Goal: Task Accomplishment & Management: Manage account settings

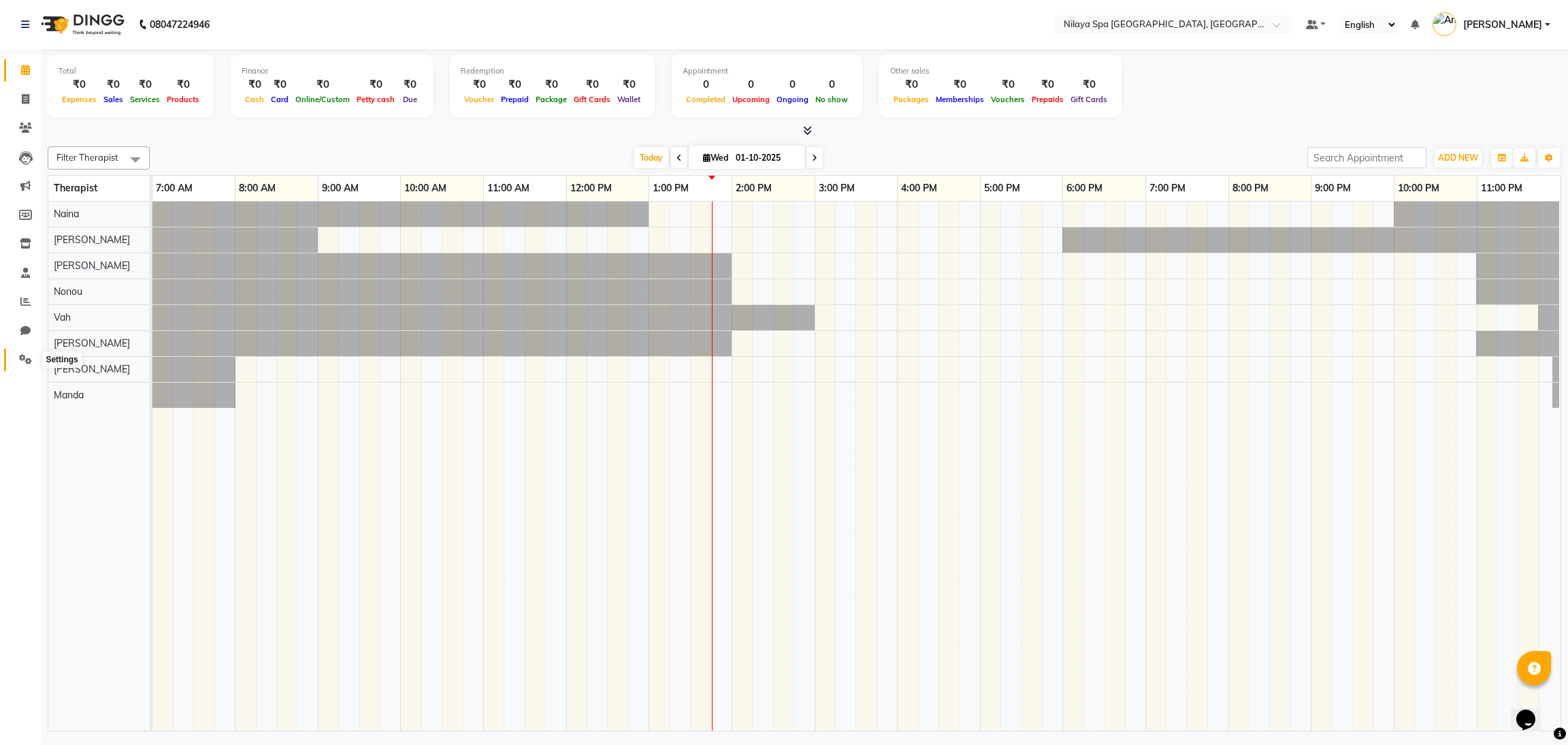
click at [20, 362] on icon at bounding box center [25, 360] width 13 height 11
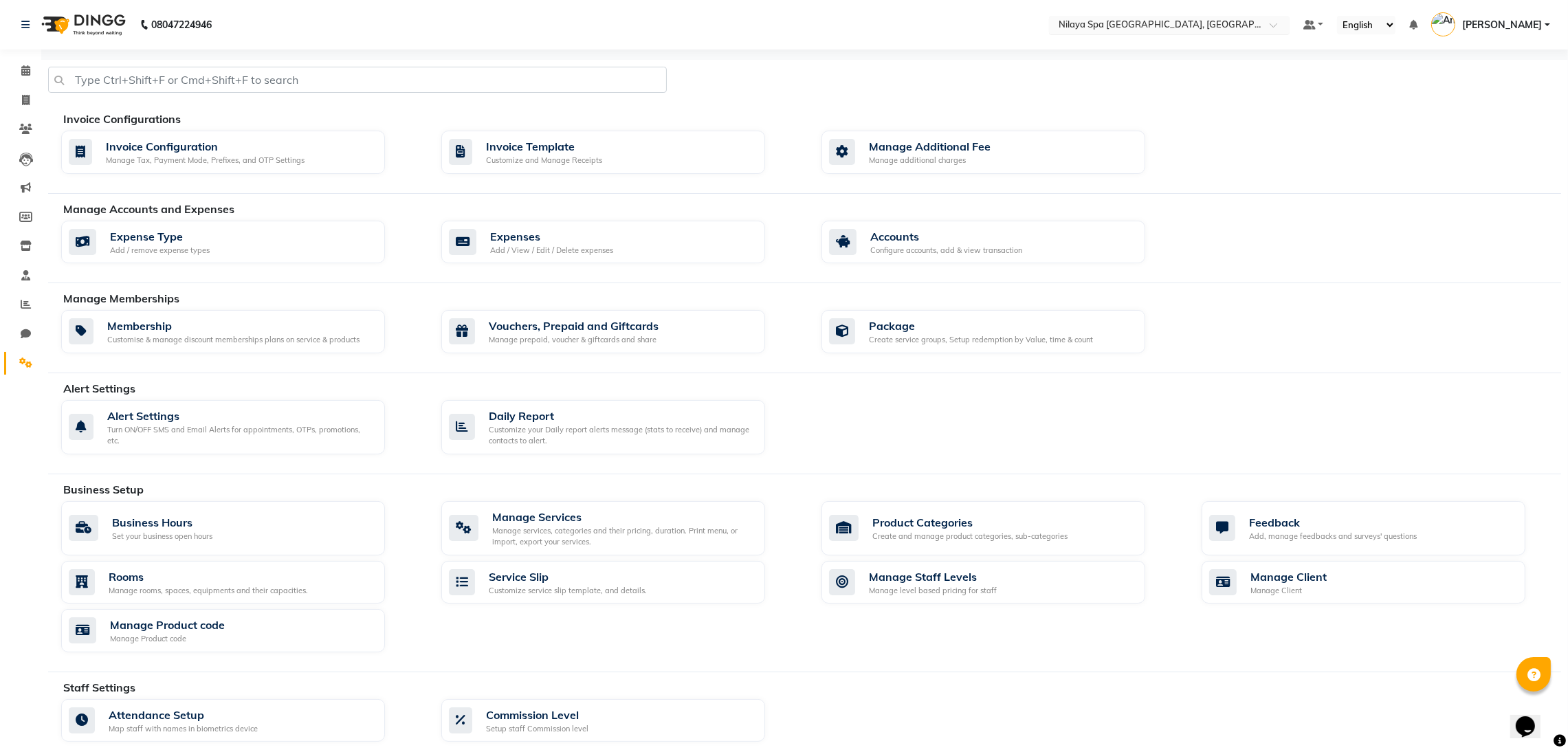
click at [1144, 29] on input "text" at bounding box center [1155, 27] width 199 height 14
type input "ranc"
click at [1195, 53] on div "Nilaya Spa - [GEOGRAPHIC_DATA], [GEOGRAPHIC_DATA]" at bounding box center [1169, 53] width 239 height 38
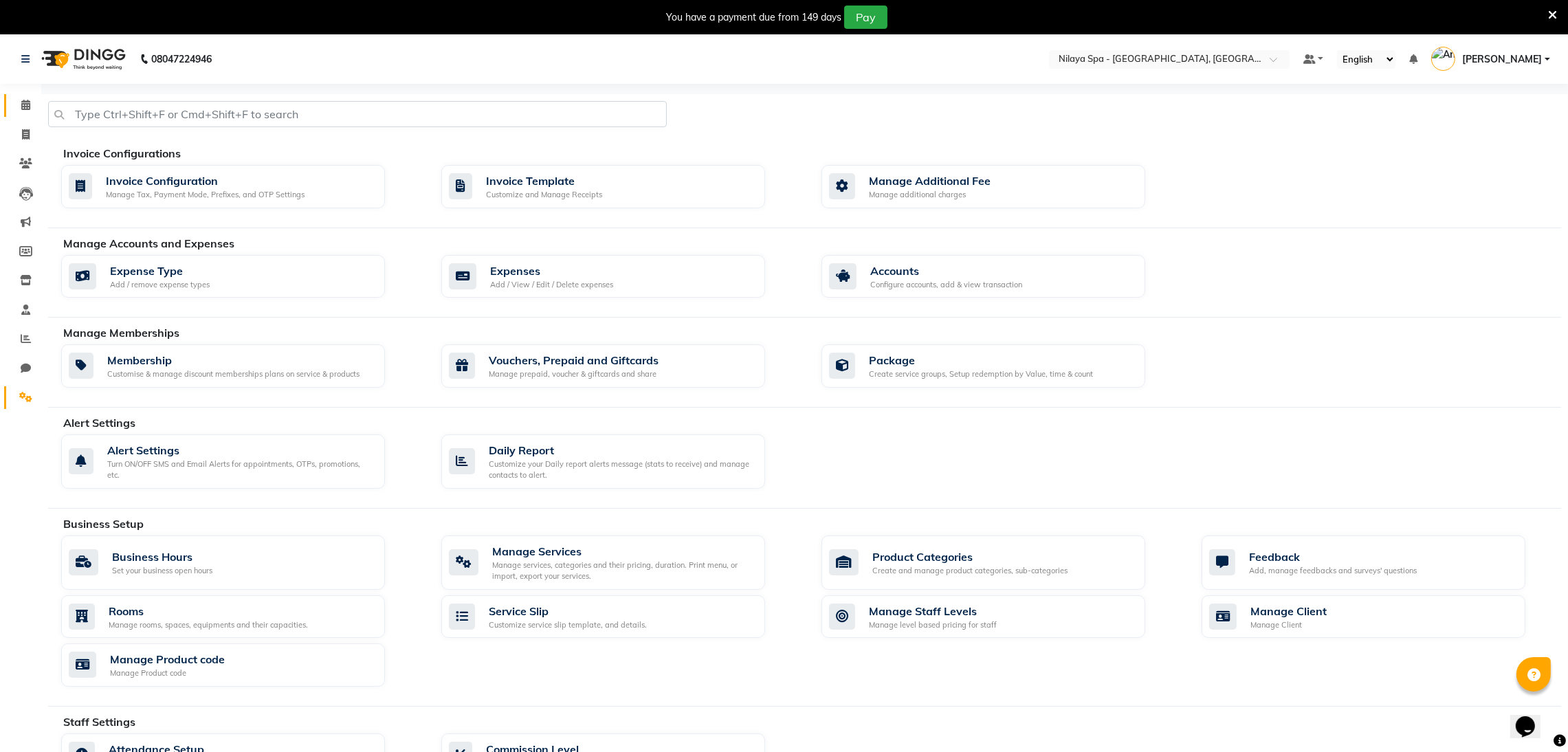
click at [19, 112] on span at bounding box center [26, 105] width 24 height 16
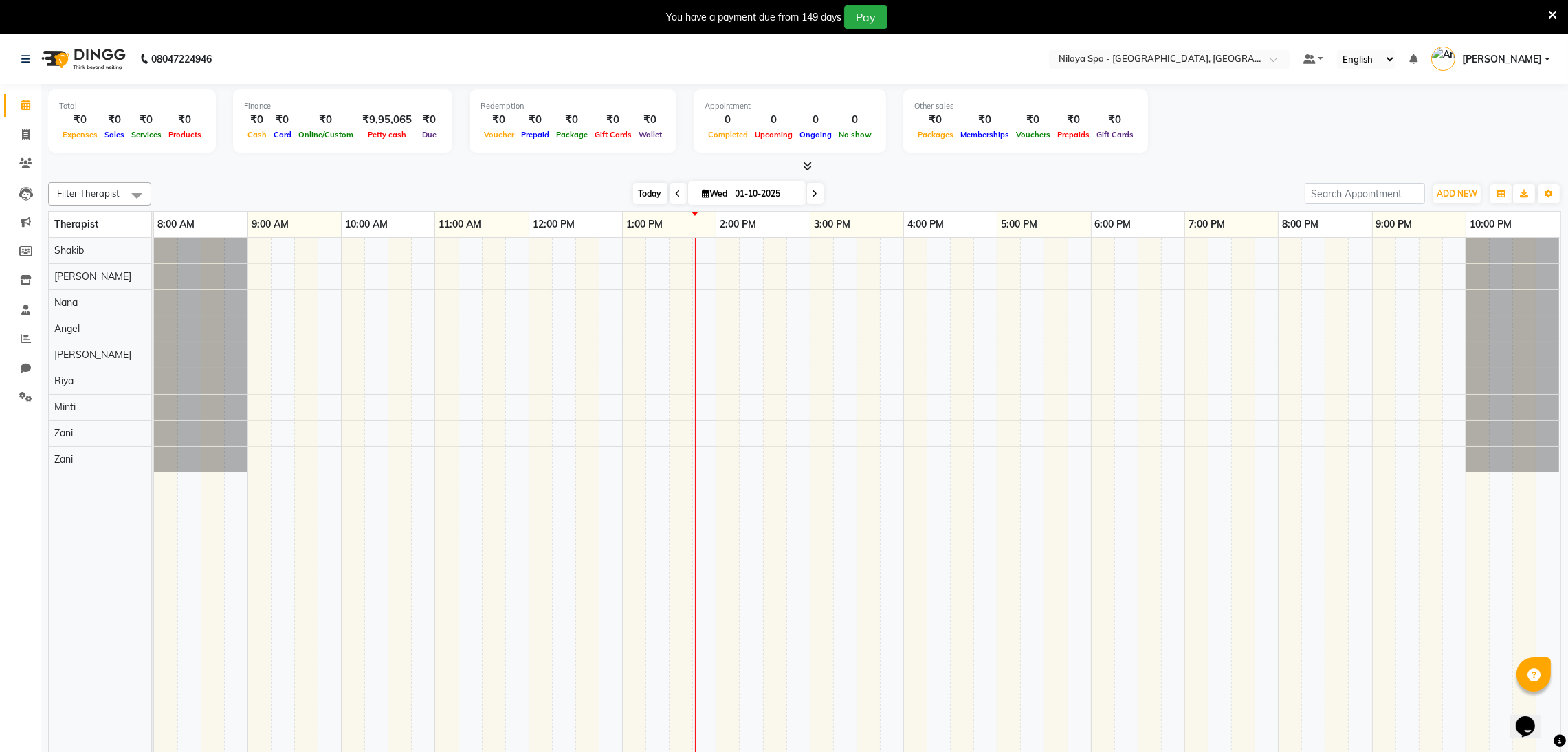
click at [655, 200] on span "Today" at bounding box center [650, 193] width 35 height 21
click at [27, 404] on span at bounding box center [26, 398] width 24 height 16
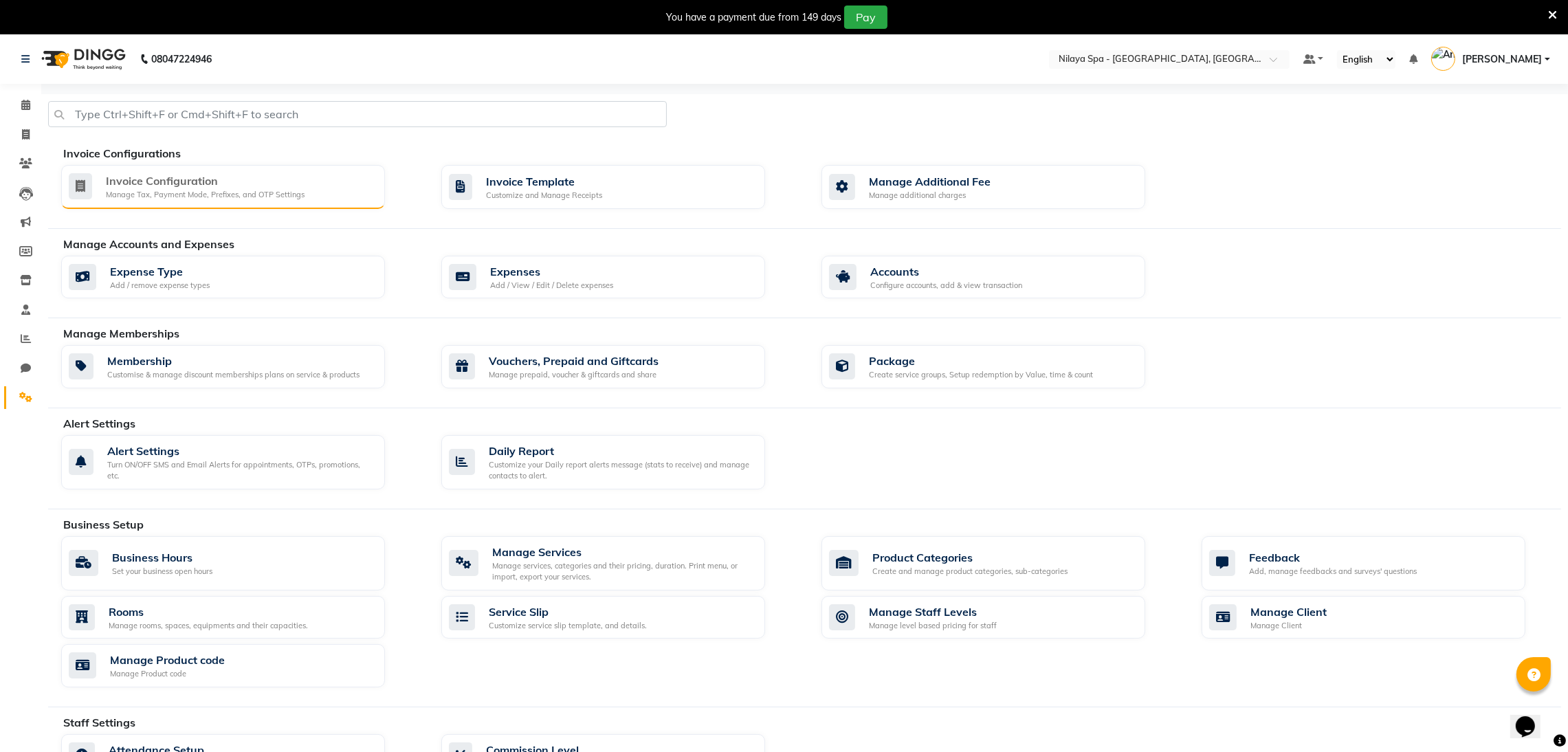
click at [151, 204] on div "Invoice Configuration Manage Tax, Payment Mode, Prefixes, and OTP Settings" at bounding box center [223, 187] width 324 height 44
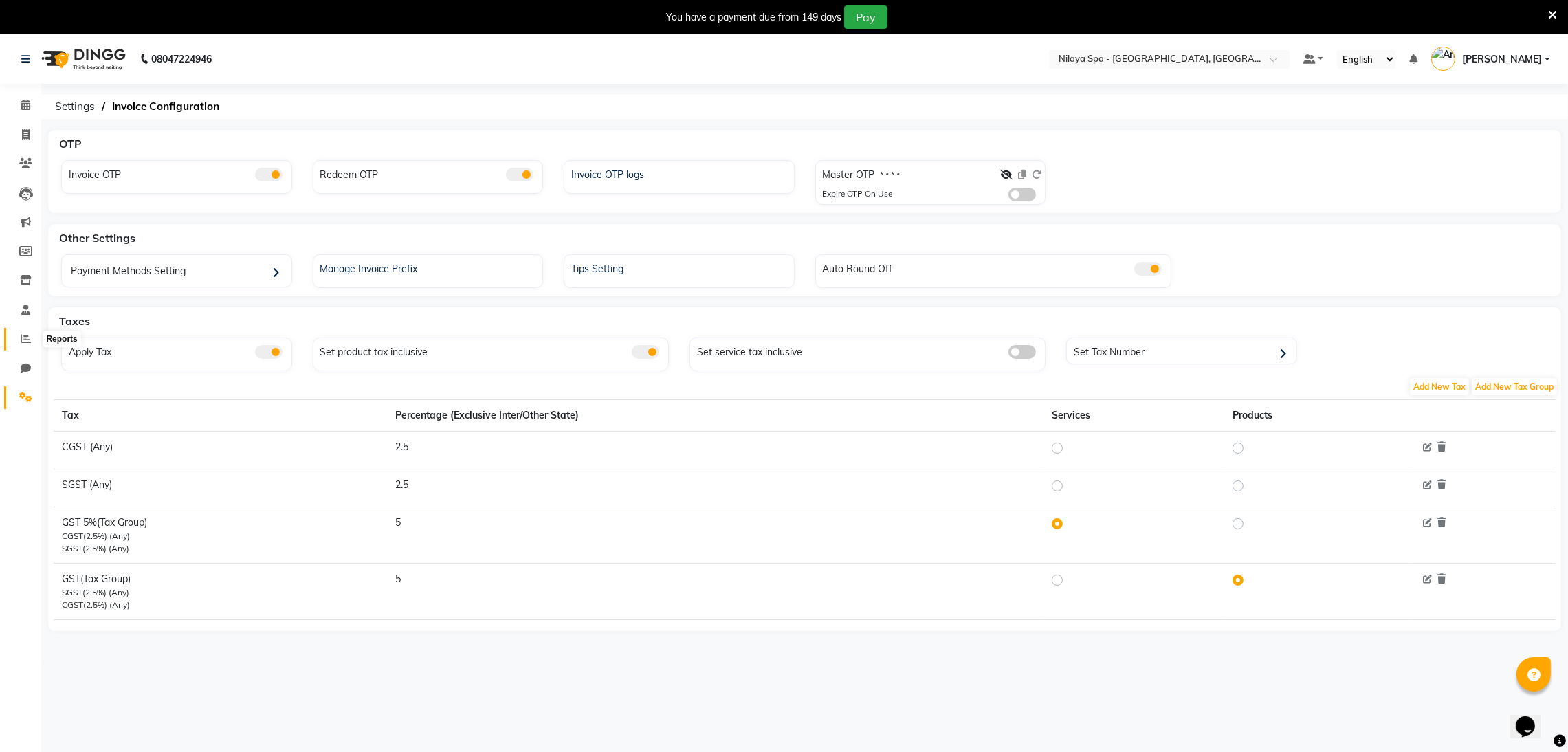
click at [26, 345] on span at bounding box center [26, 339] width 24 height 16
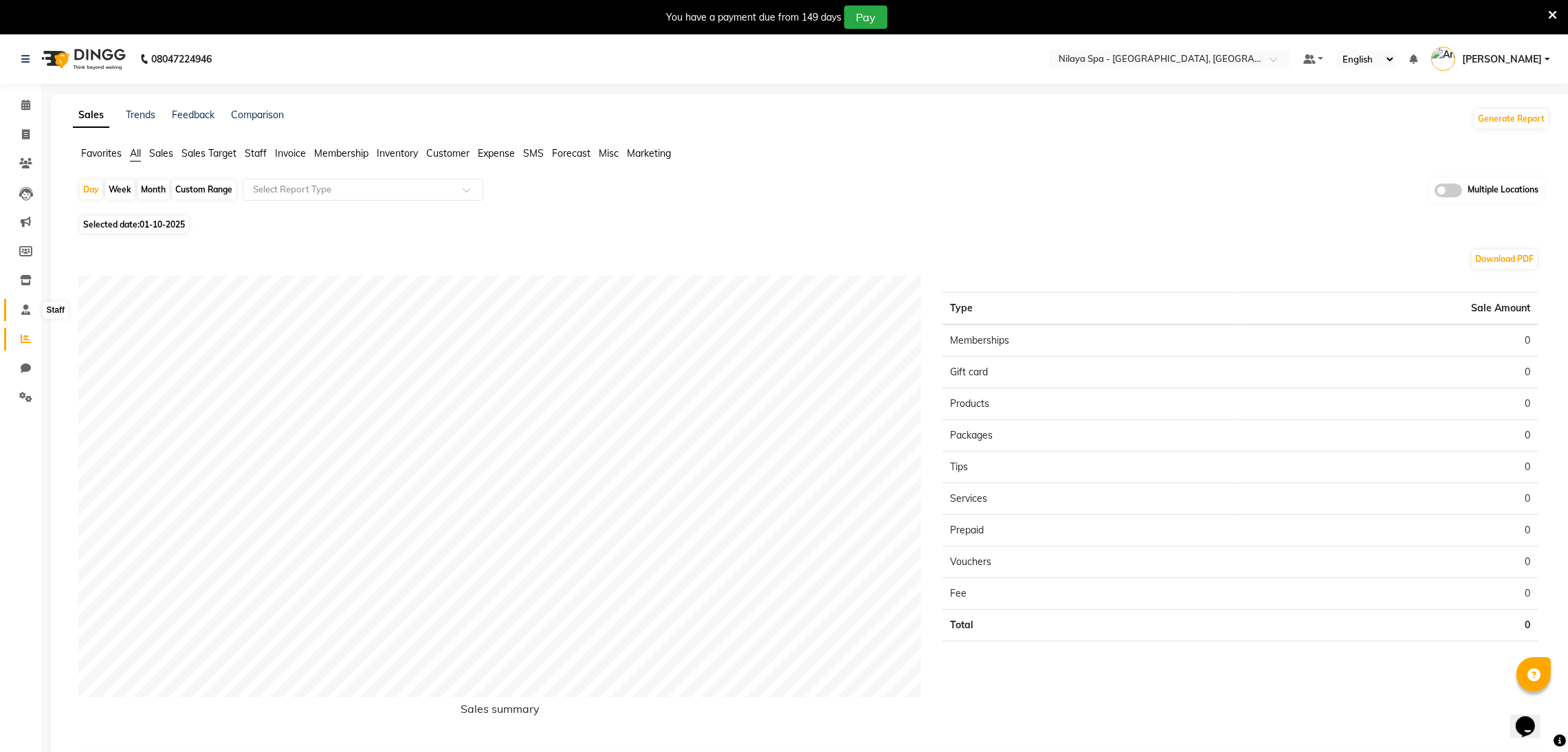
click at [21, 306] on icon at bounding box center [26, 310] width 9 height 11
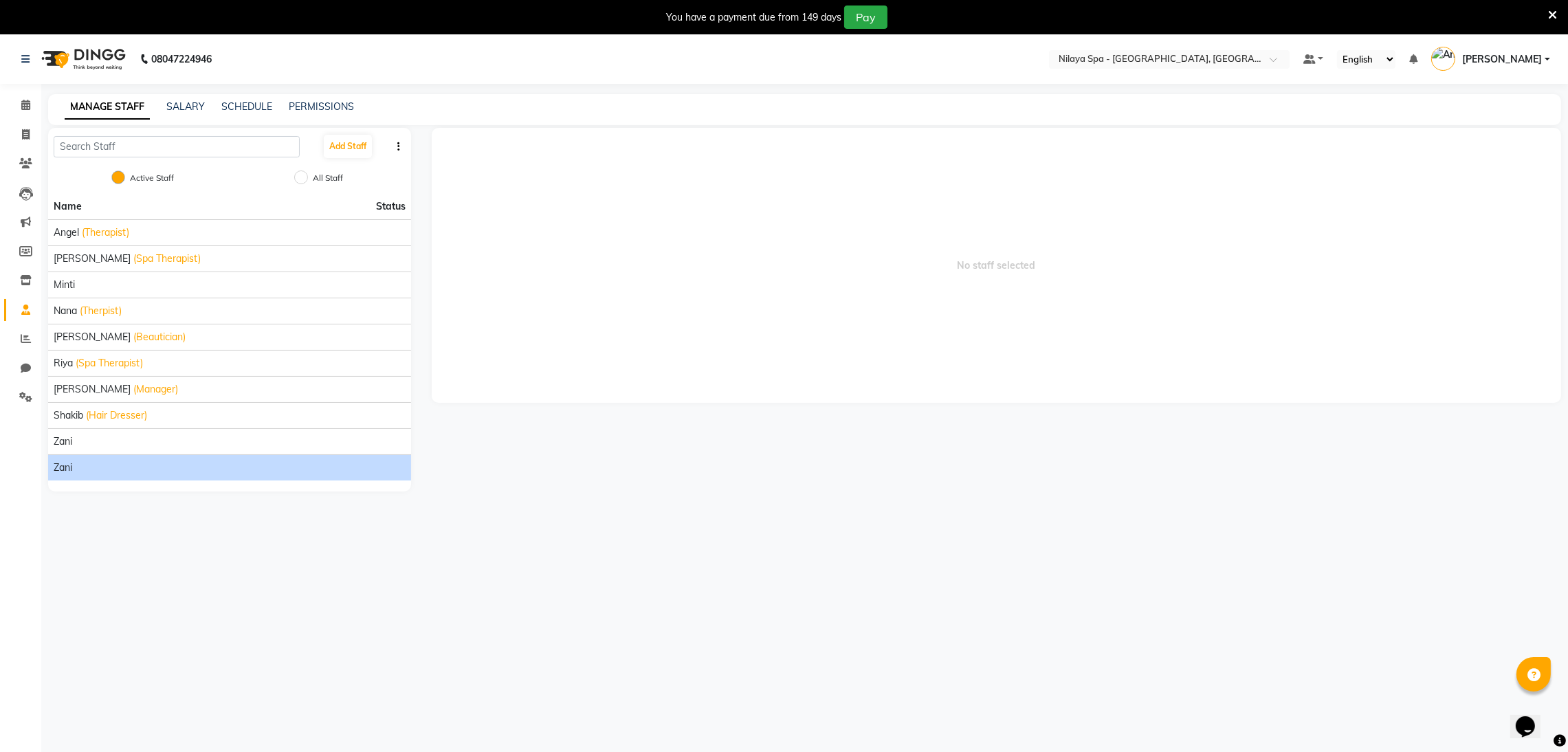
click at [116, 467] on div "Zani" at bounding box center [229, 468] width 352 height 14
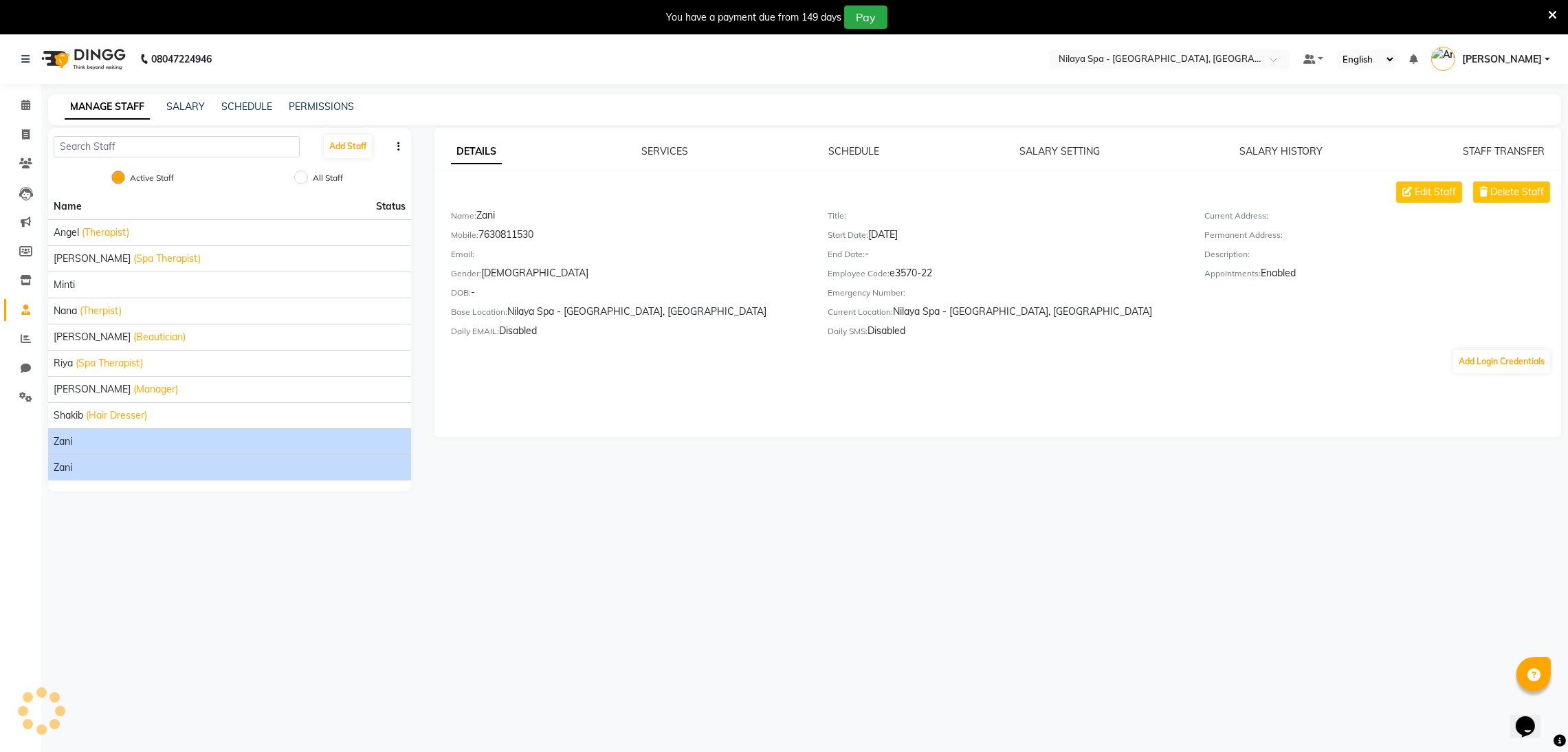
click at [282, 435] on div "Zani" at bounding box center [229, 441] width 352 height 14
click at [208, 468] on div "Zani" at bounding box center [229, 468] width 352 height 14
click at [213, 444] on div "Zani" at bounding box center [229, 441] width 352 height 14
click at [207, 467] on div "Zani" at bounding box center [229, 468] width 352 height 14
click at [207, 446] on div "Zani" at bounding box center [229, 441] width 352 height 14
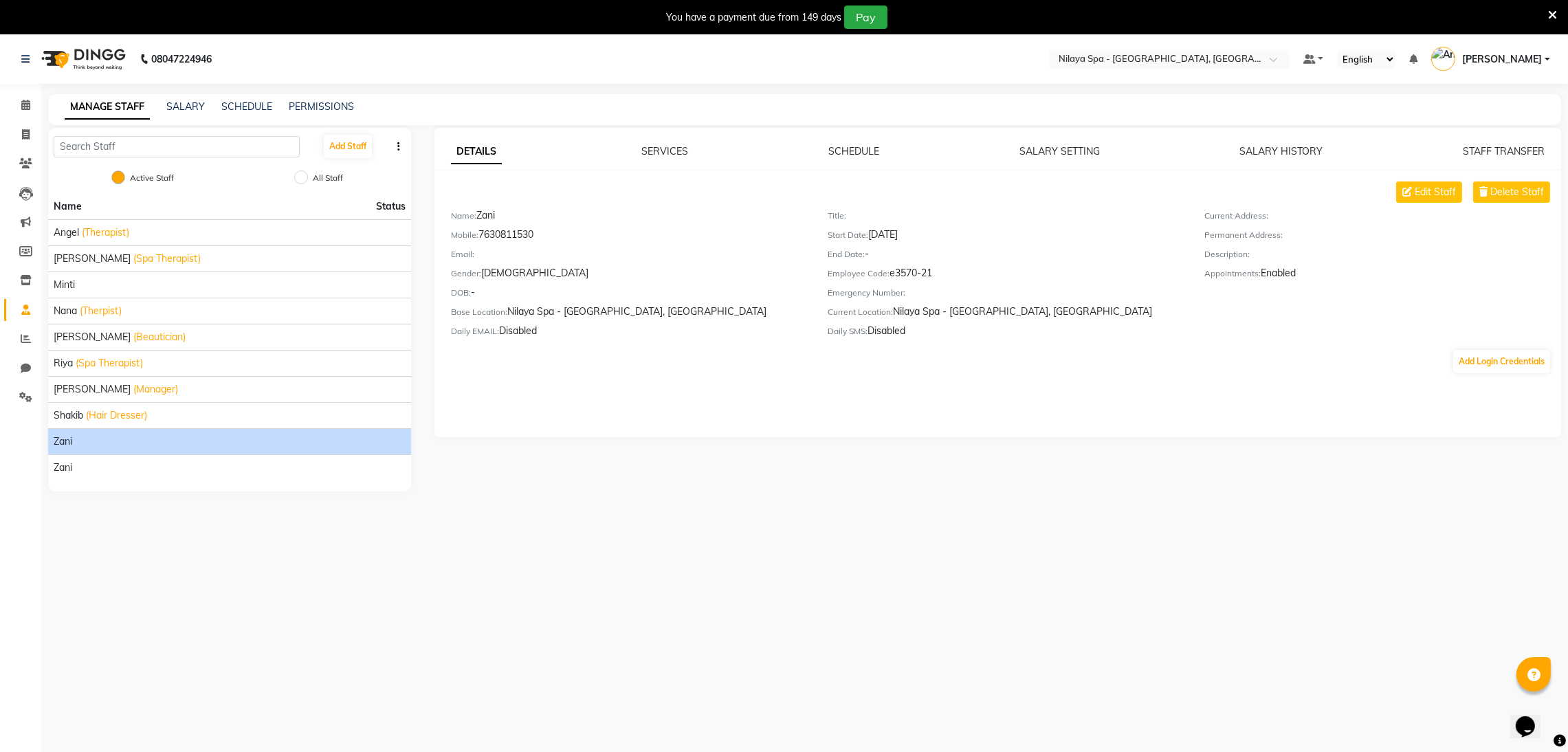
click at [201, 484] on div "Name Status Angel (Therapist) [PERSON_NAME] (Spa Therapist) [PERSON_NAME] (Ther…" at bounding box center [229, 343] width 363 height 298
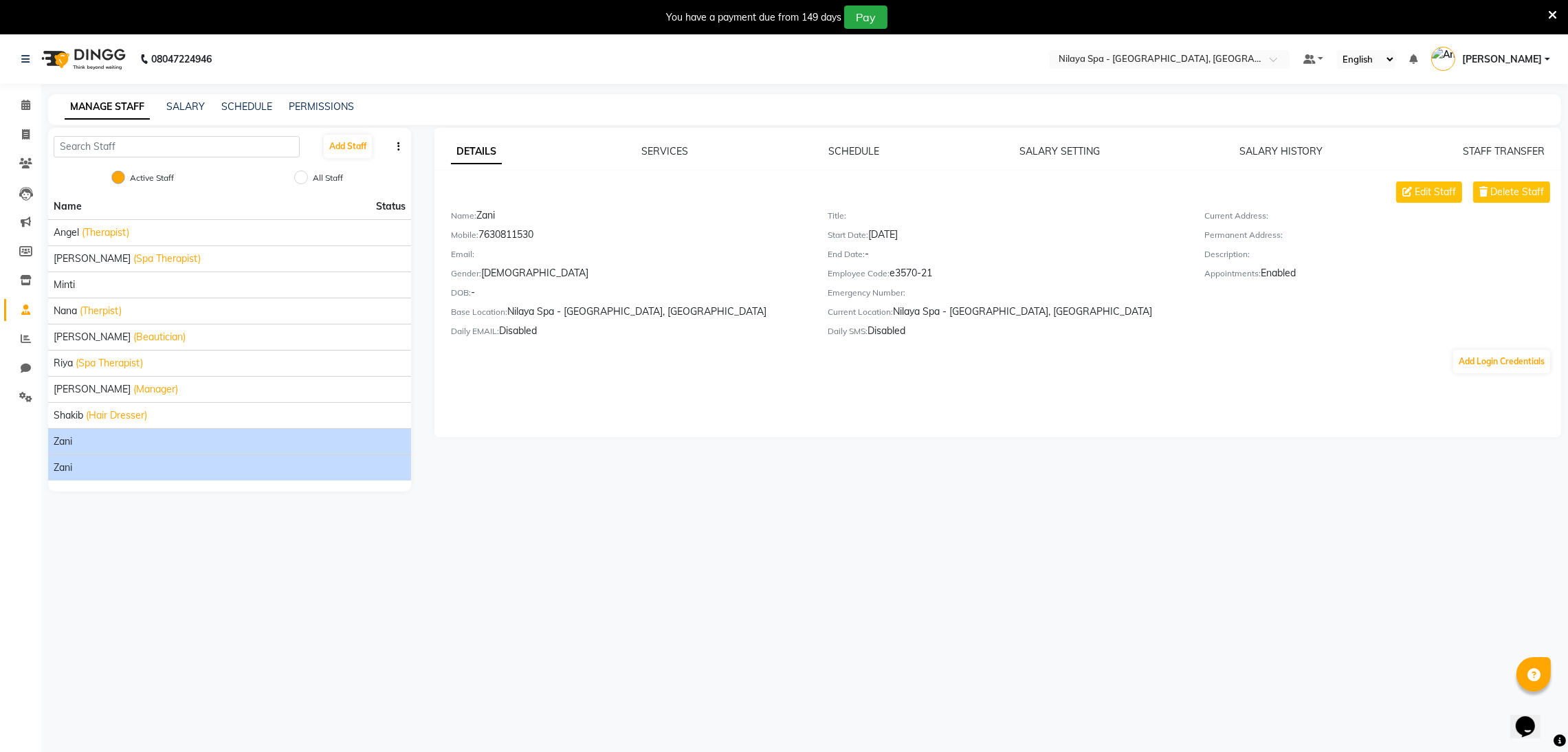
click at [200, 467] on div "Zani" at bounding box center [229, 468] width 352 height 14
click at [1501, 198] on span "Delete Staff" at bounding box center [1517, 192] width 54 height 14
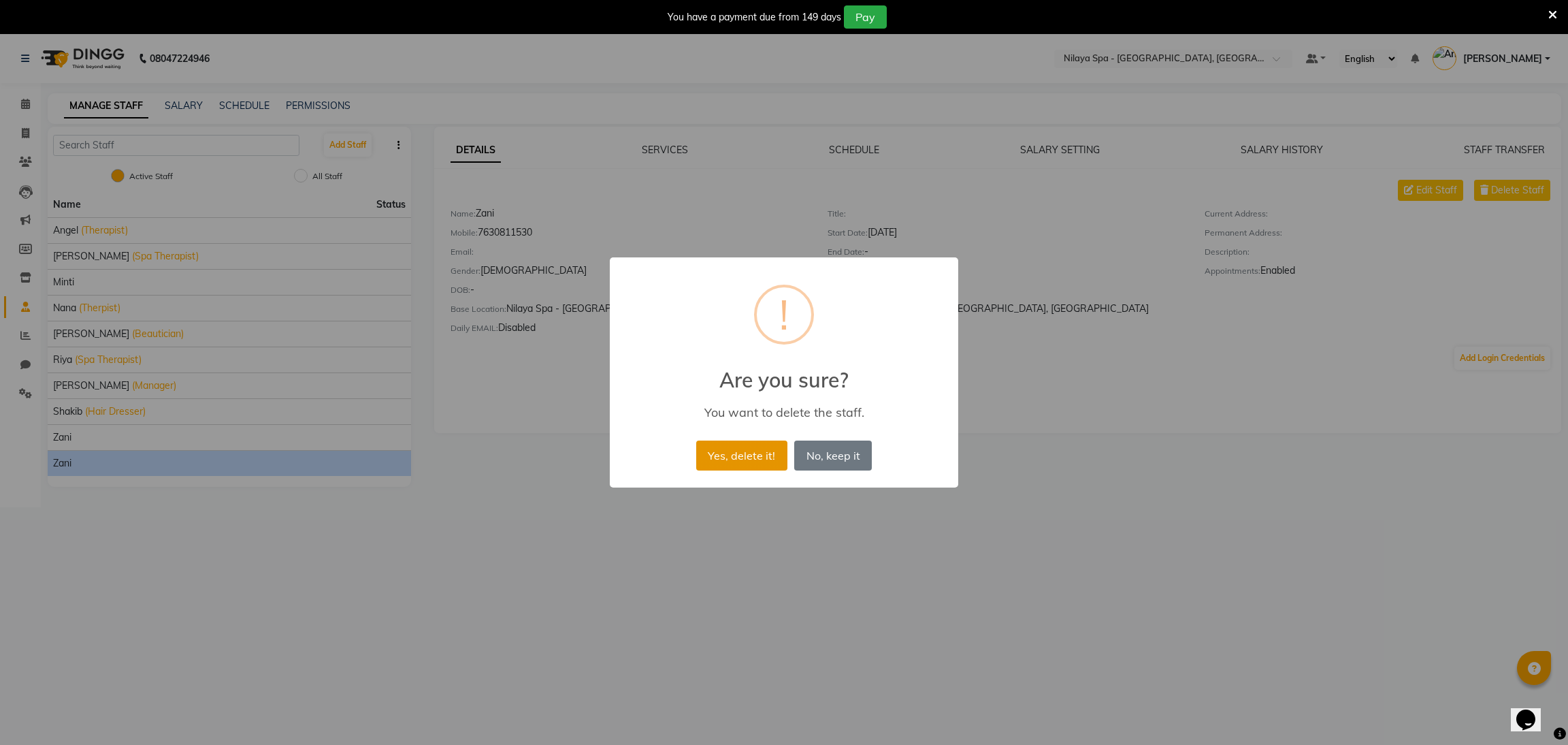
click at [703, 453] on button "Yes, delete it!" at bounding box center [742, 455] width 91 height 30
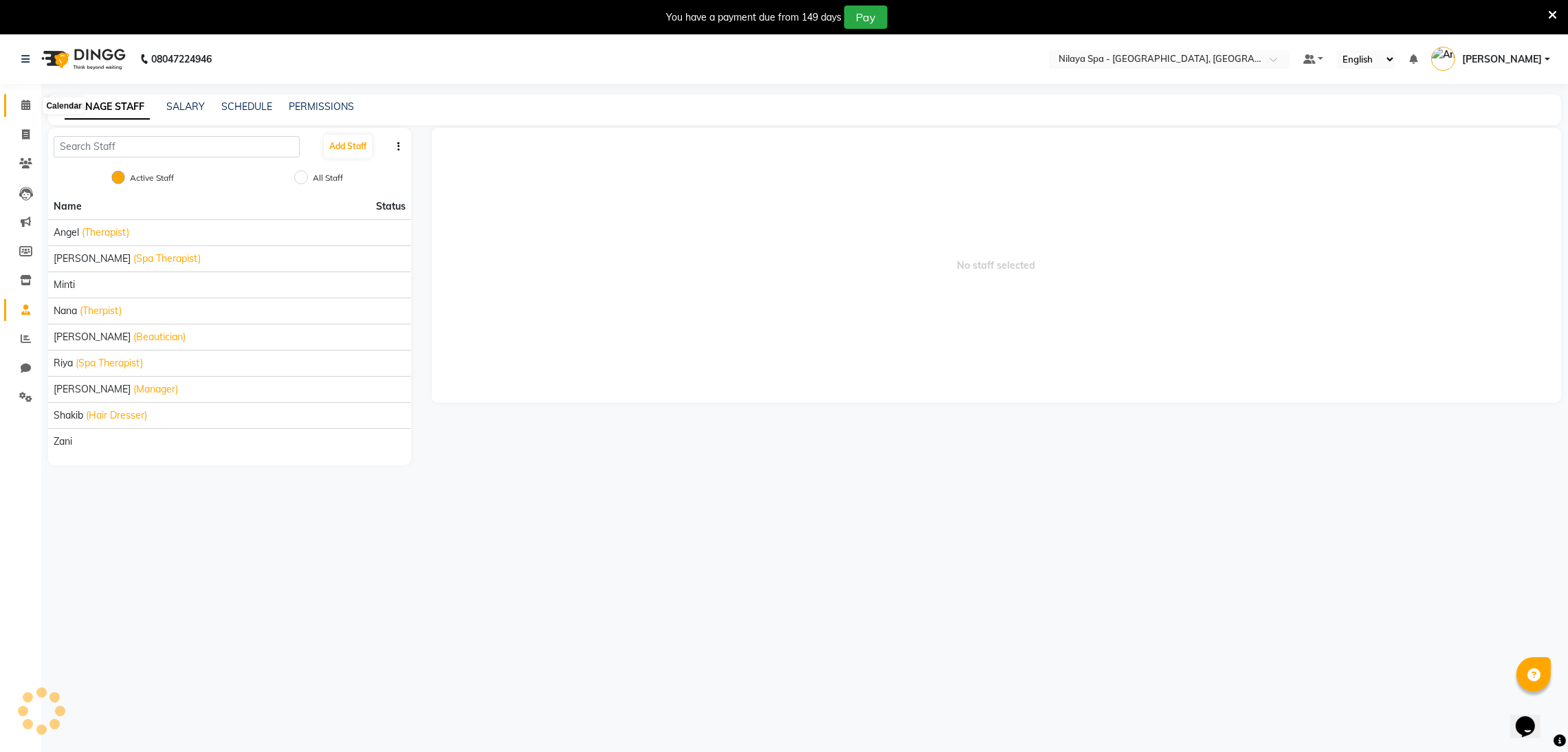
click at [14, 103] on span at bounding box center [26, 105] width 24 height 16
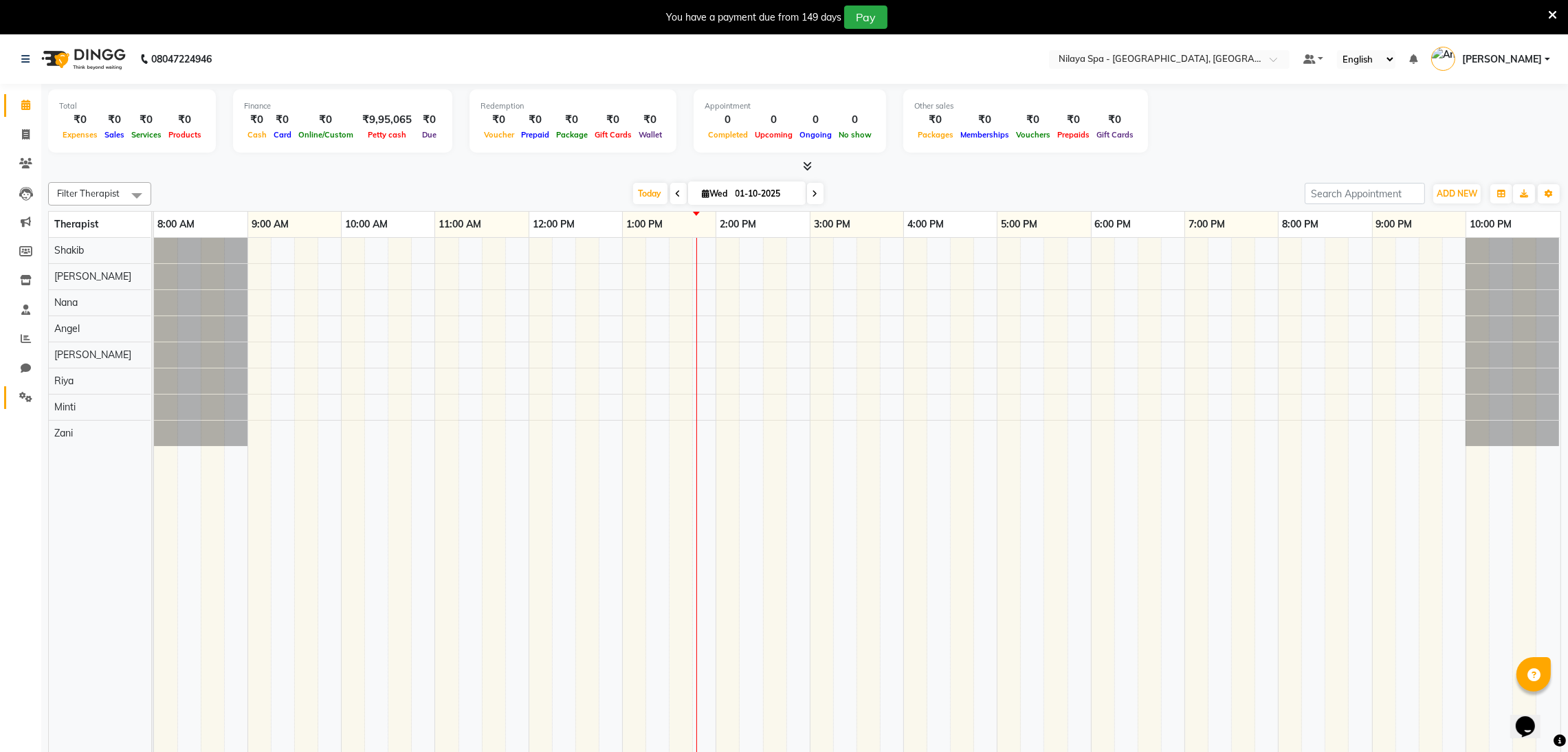
click at [23, 407] on link "Settings" at bounding box center [20, 398] width 33 height 23
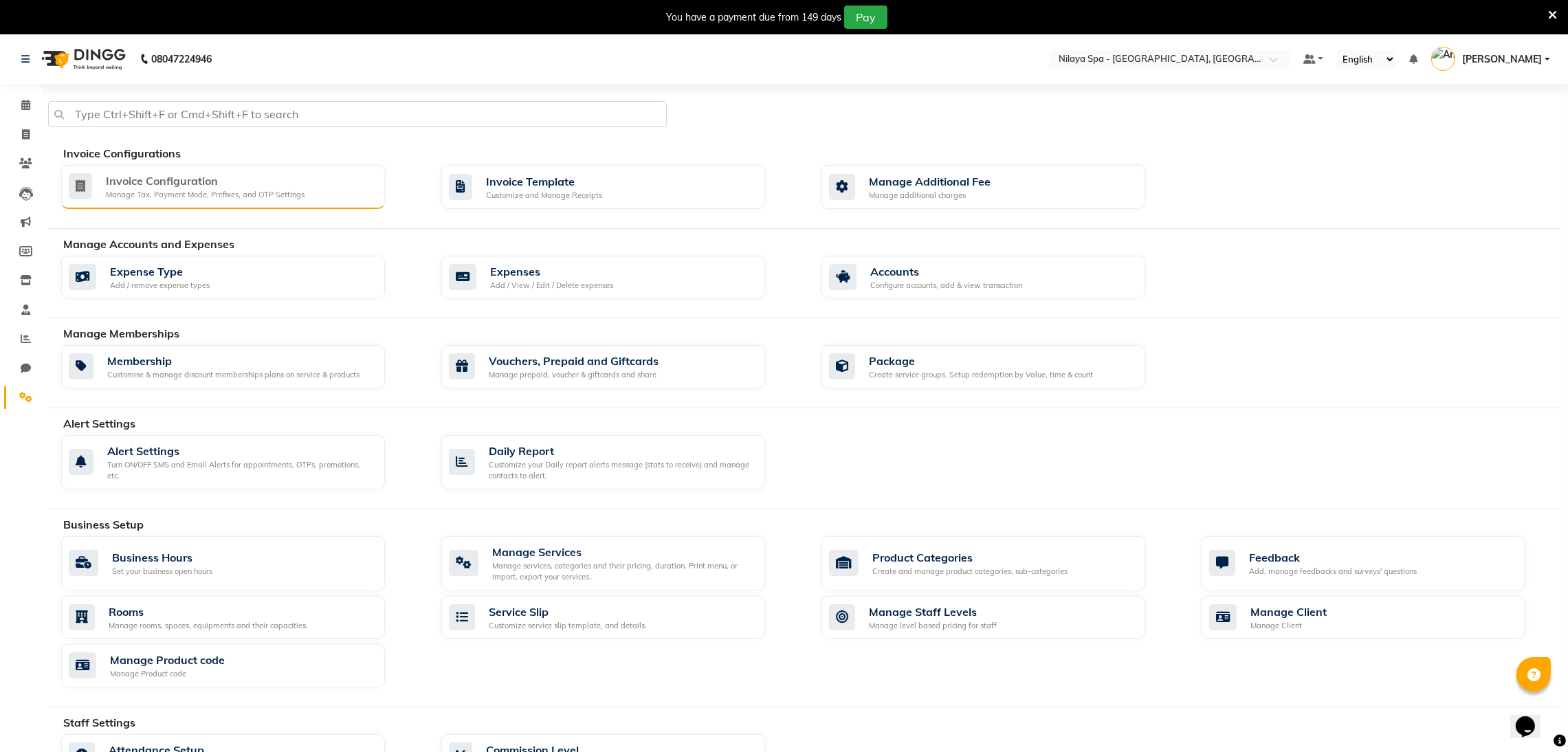
click at [118, 205] on div "Invoice Configuration Manage Tax, Payment Mode, Prefixes, and OTP Settings" at bounding box center [223, 187] width 324 height 44
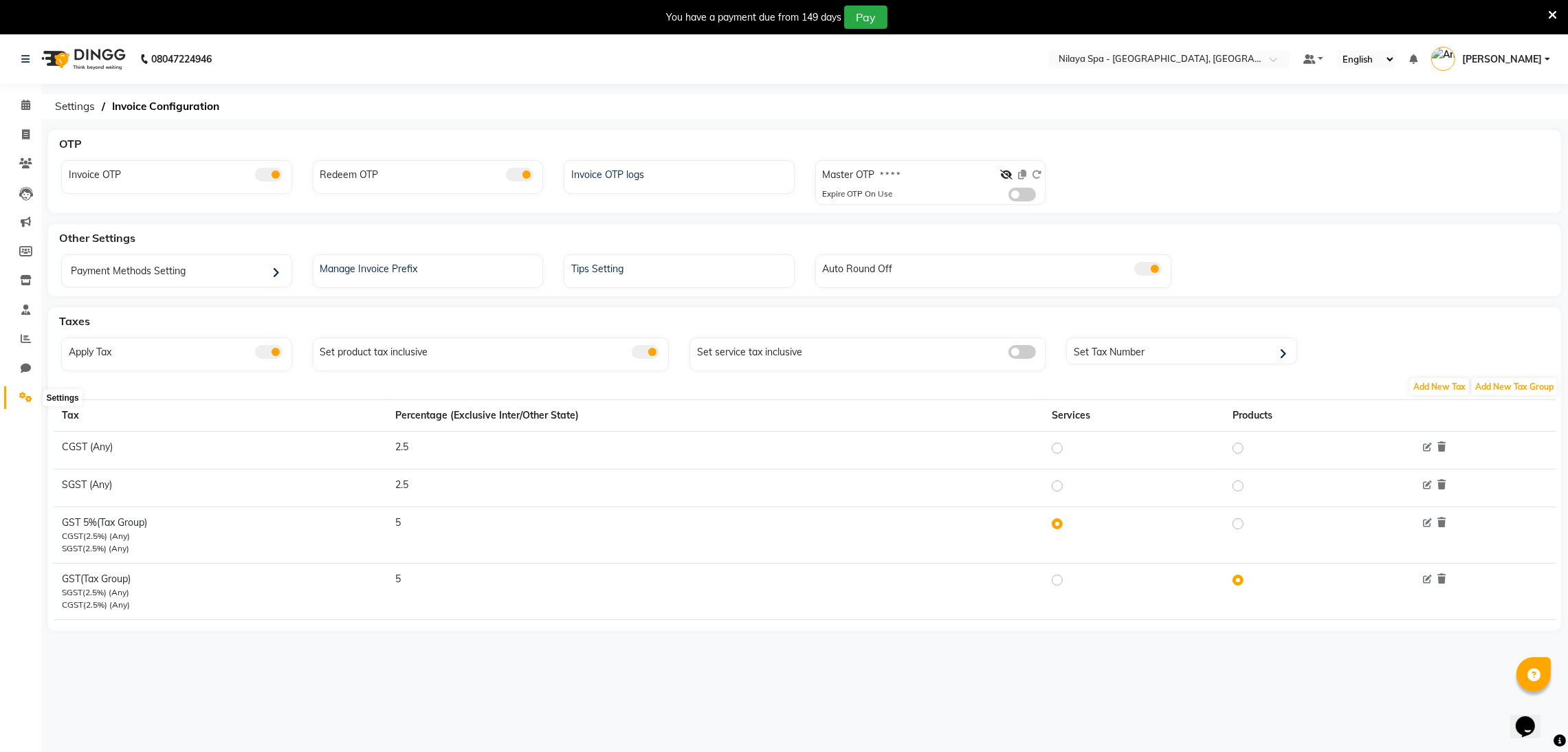
click at [19, 394] on icon at bounding box center [26, 397] width 13 height 11
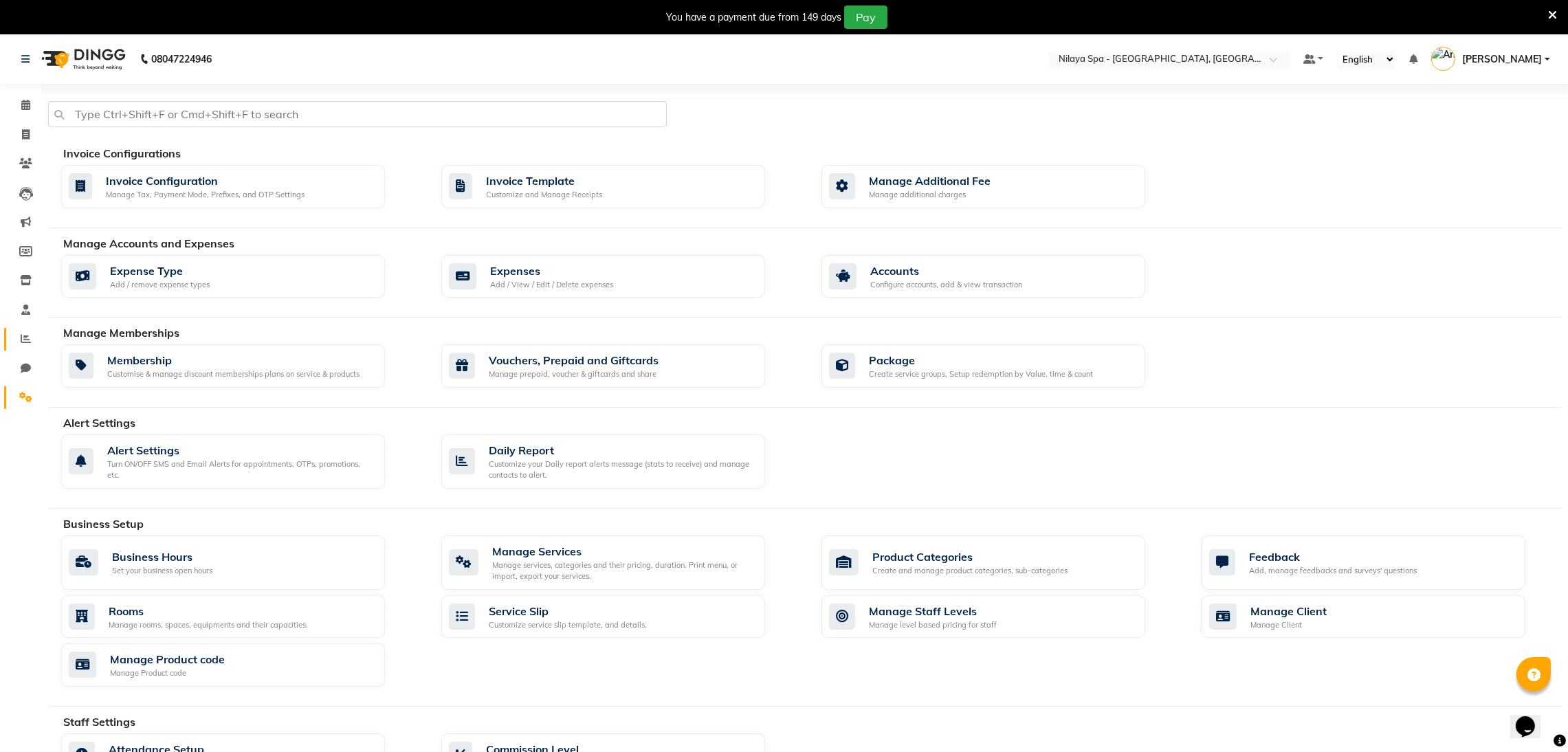
click at [19, 348] on link "Reports" at bounding box center [20, 339] width 33 height 23
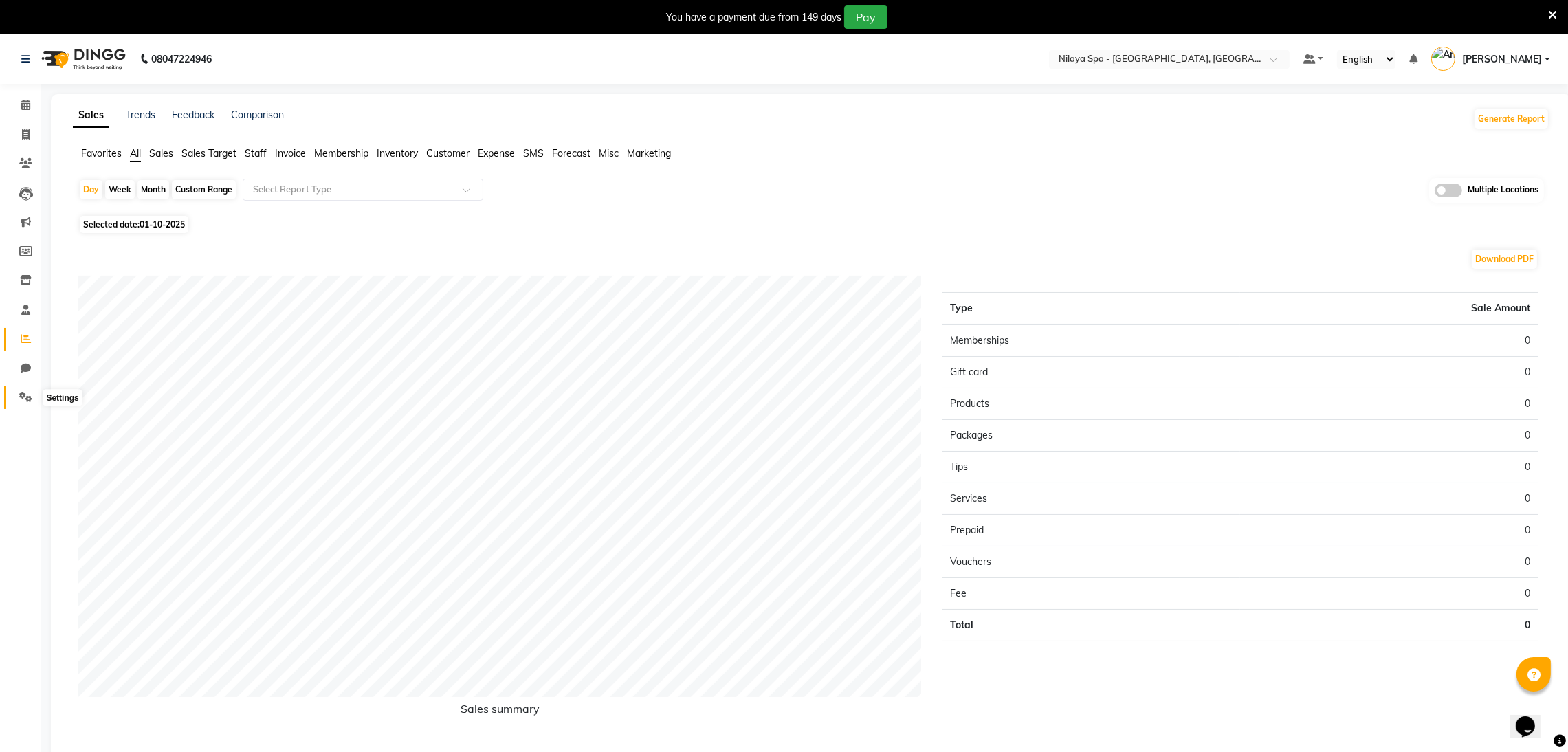
click at [17, 398] on span at bounding box center [26, 398] width 24 height 16
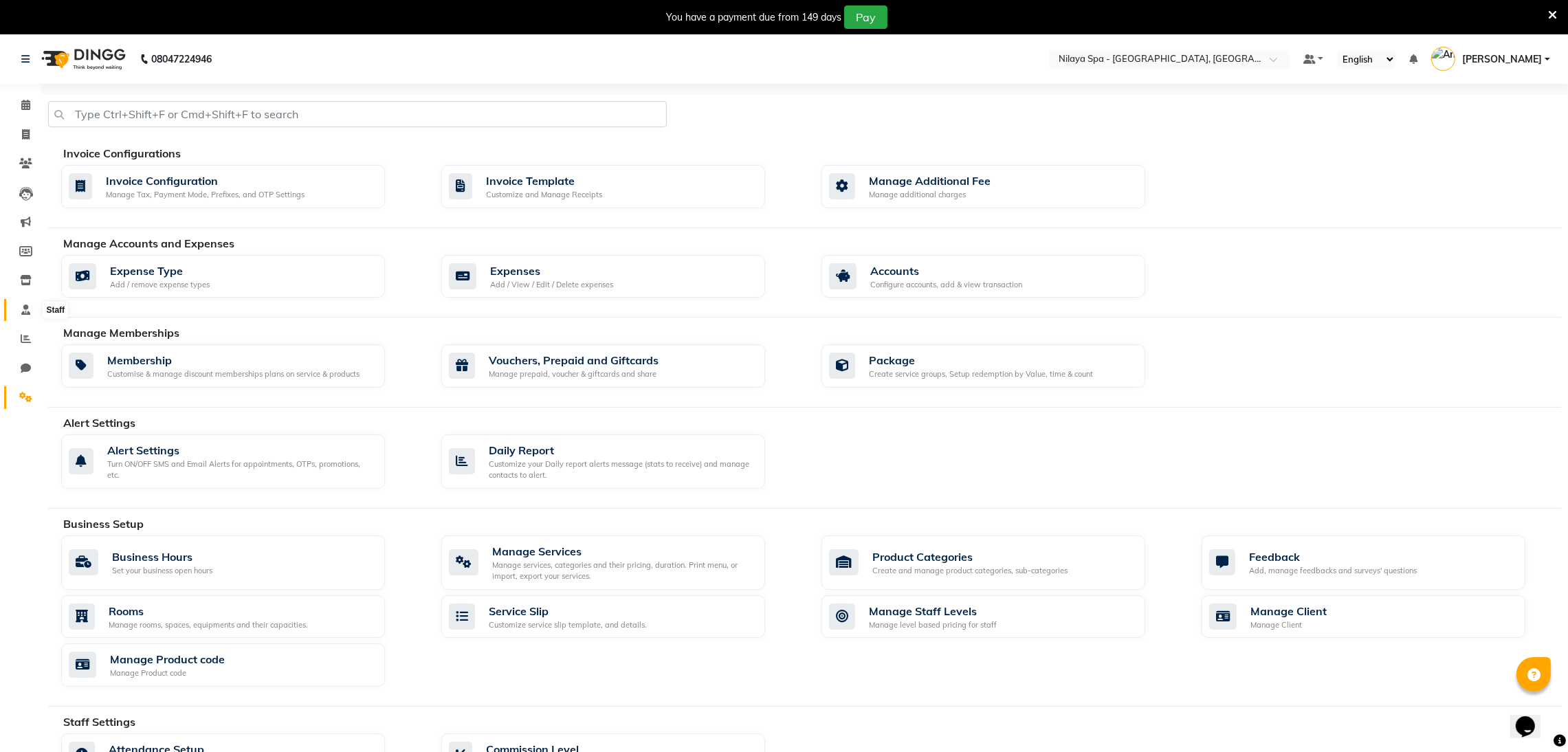
click at [15, 314] on span at bounding box center [26, 310] width 24 height 16
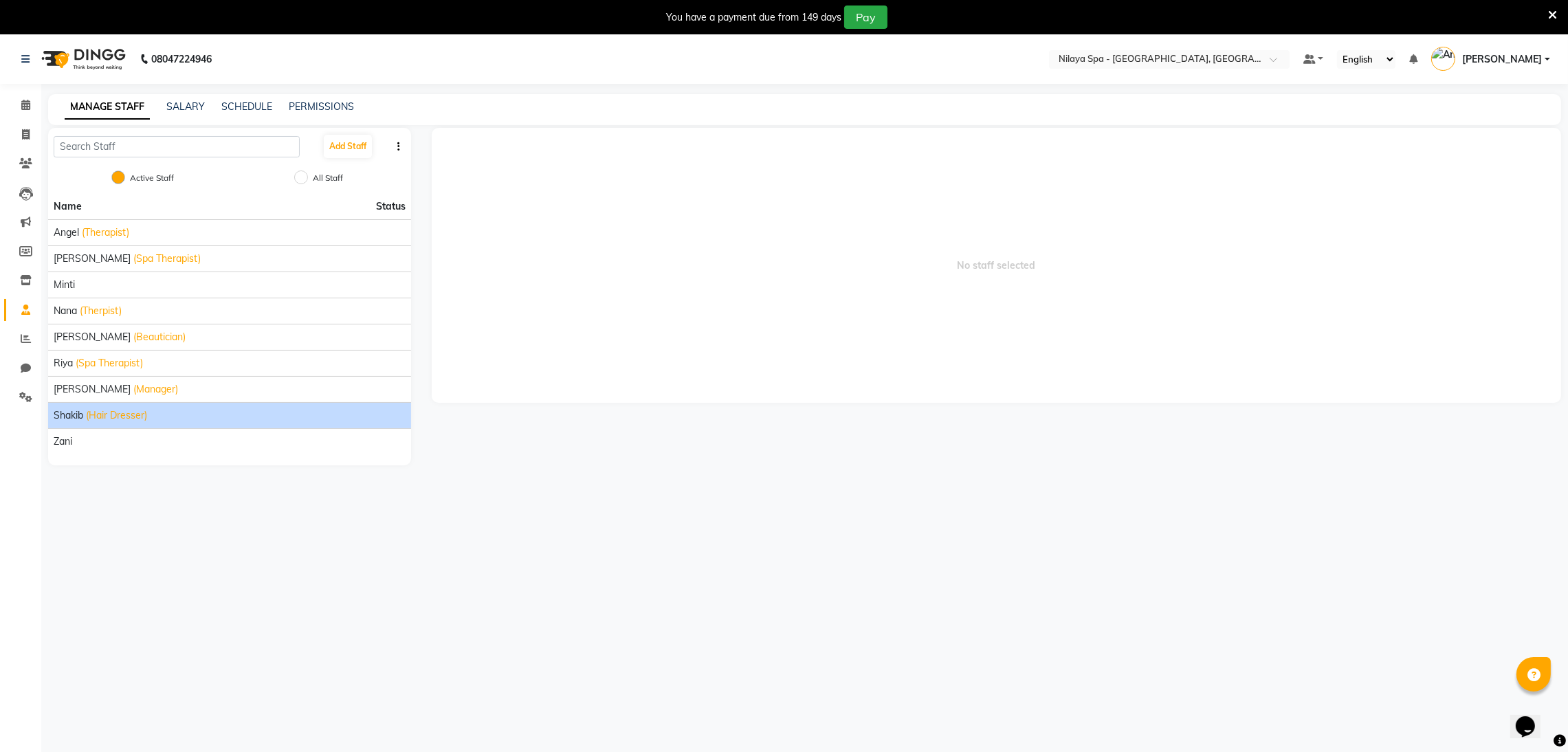
click at [162, 416] on div "Shakib (Hair Dresser)" at bounding box center [229, 415] width 352 height 14
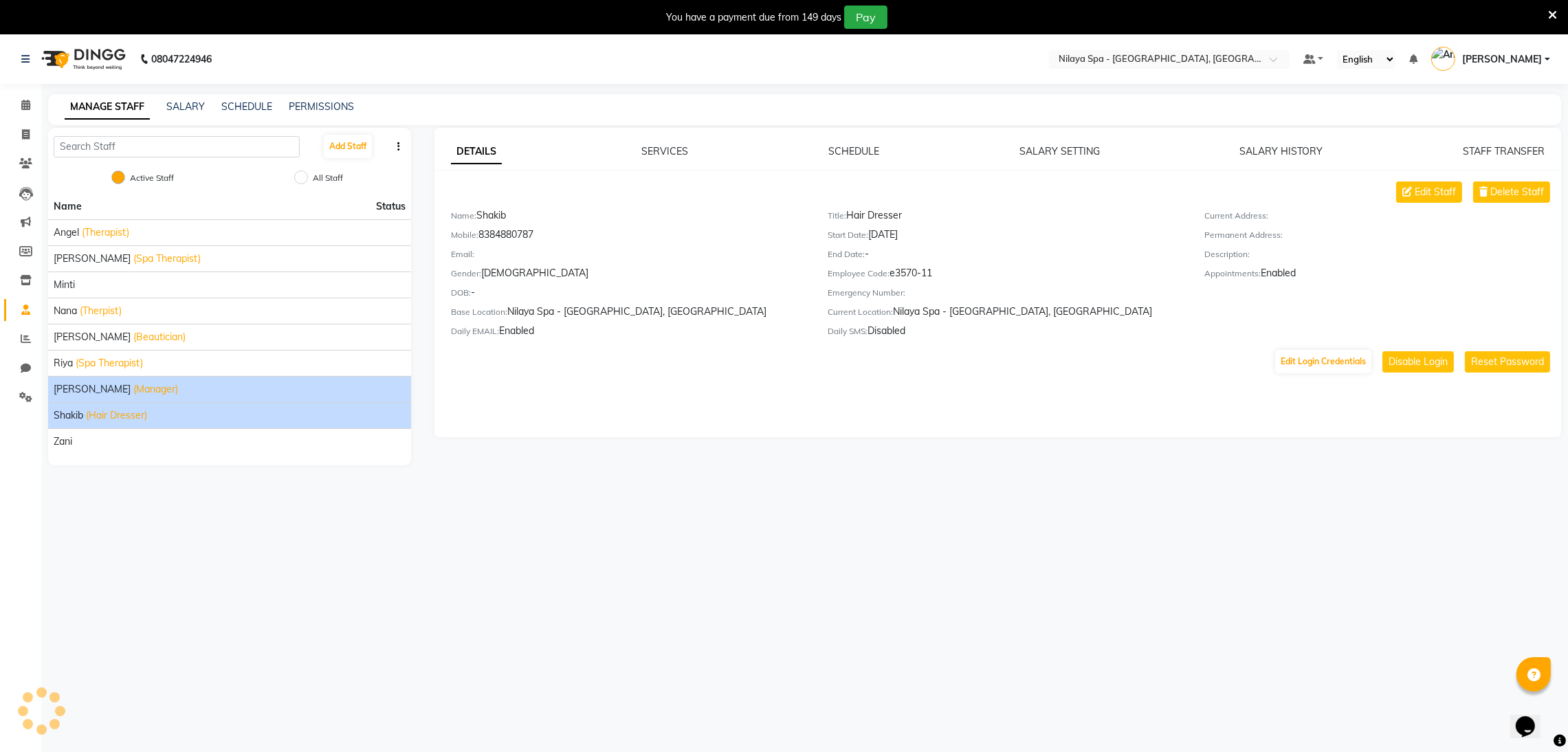
click at [163, 387] on div "[PERSON_NAME] (Manager)" at bounding box center [229, 389] width 352 height 14
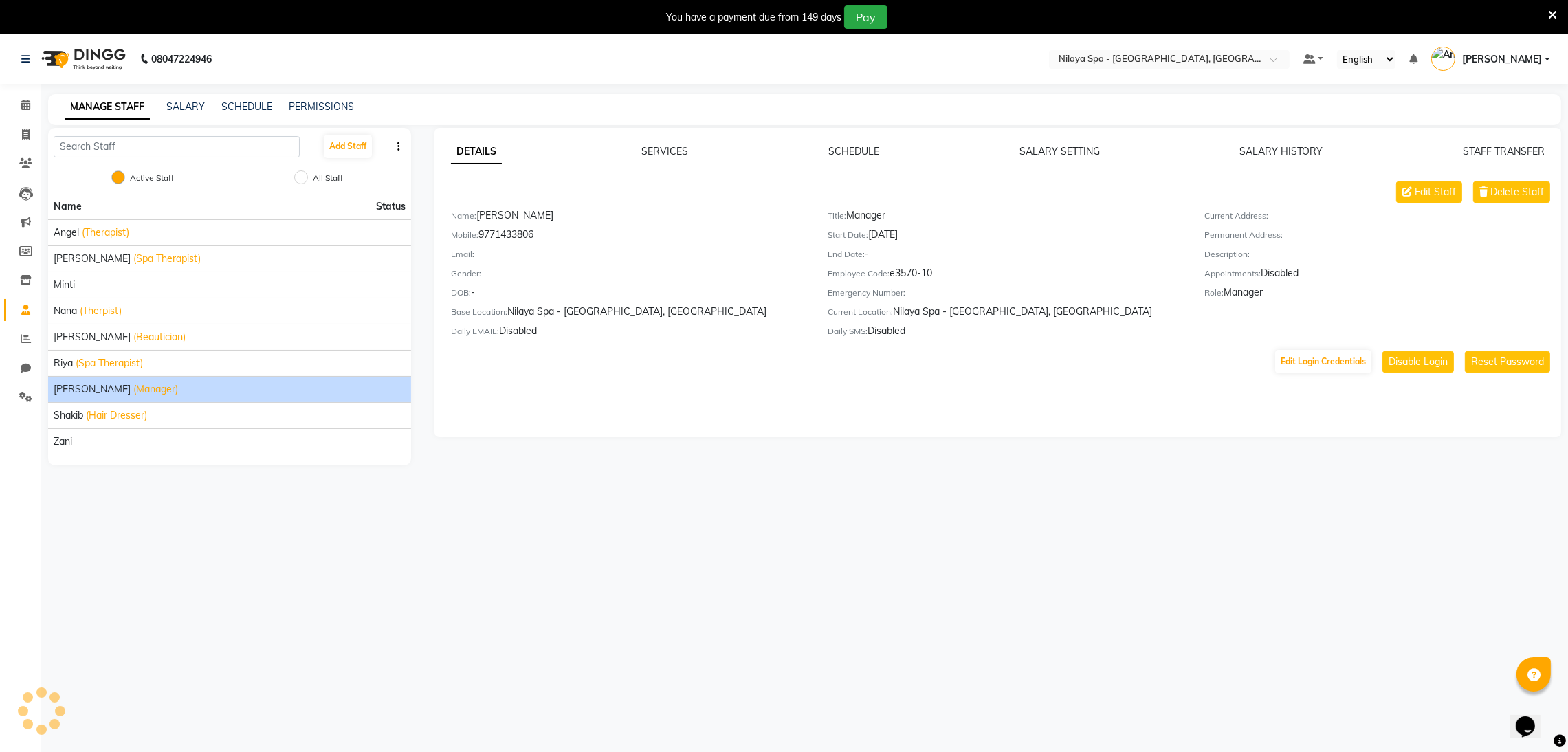
click at [526, 244] on div "Mobile: [PHONE_NUMBER]" at bounding box center [629, 237] width 356 height 19
click at [1237, 302] on div "Role: Manager" at bounding box center [1383, 295] width 356 height 19
click at [1228, 300] on div "Role: Manager" at bounding box center [1383, 295] width 356 height 19
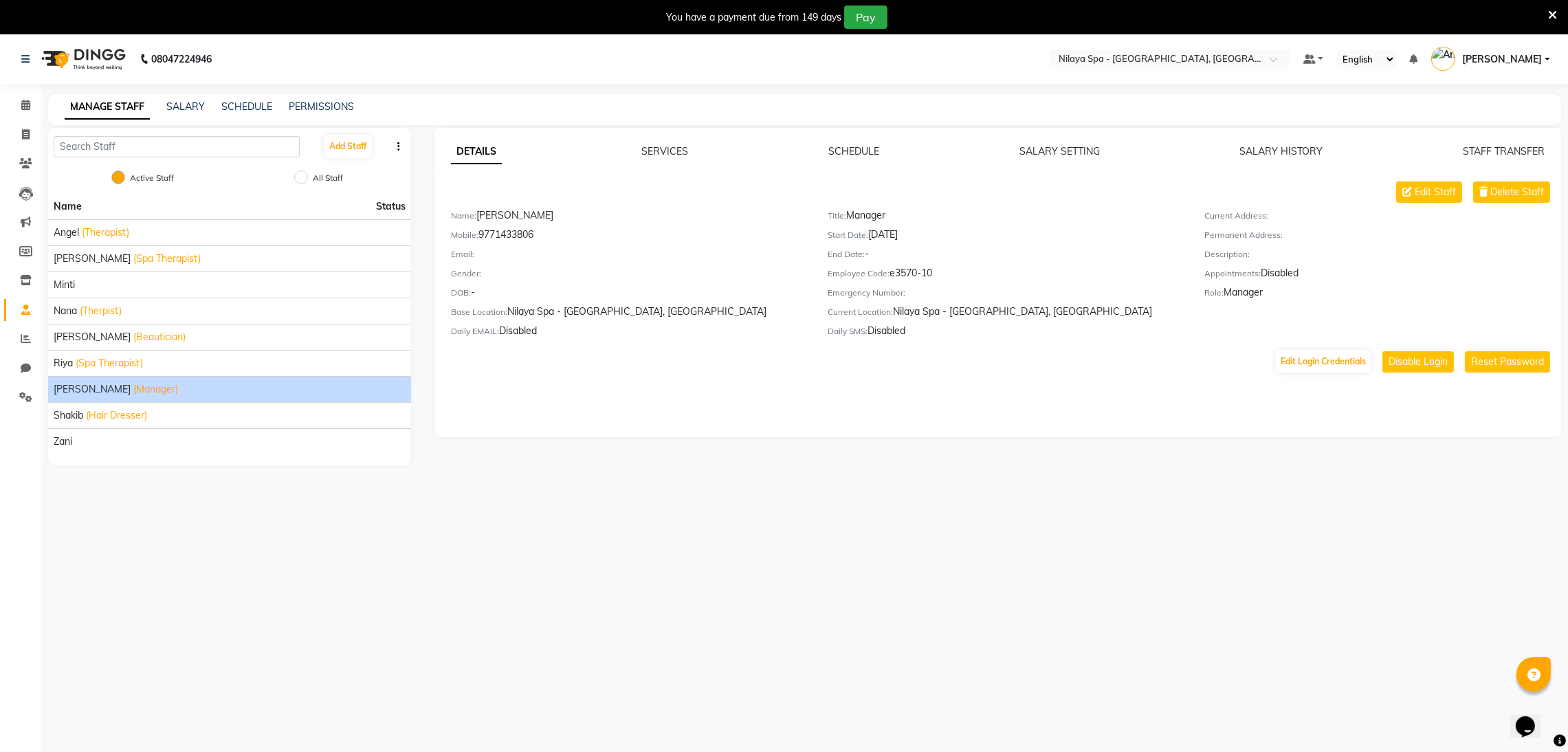
click at [1228, 300] on div "Role: Manager" at bounding box center [1383, 295] width 356 height 19
click at [1241, 275] on label "Appointments:" at bounding box center [1233, 274] width 57 height 12
click at [1238, 281] on div "Appointments: Disabled" at bounding box center [1383, 275] width 356 height 19
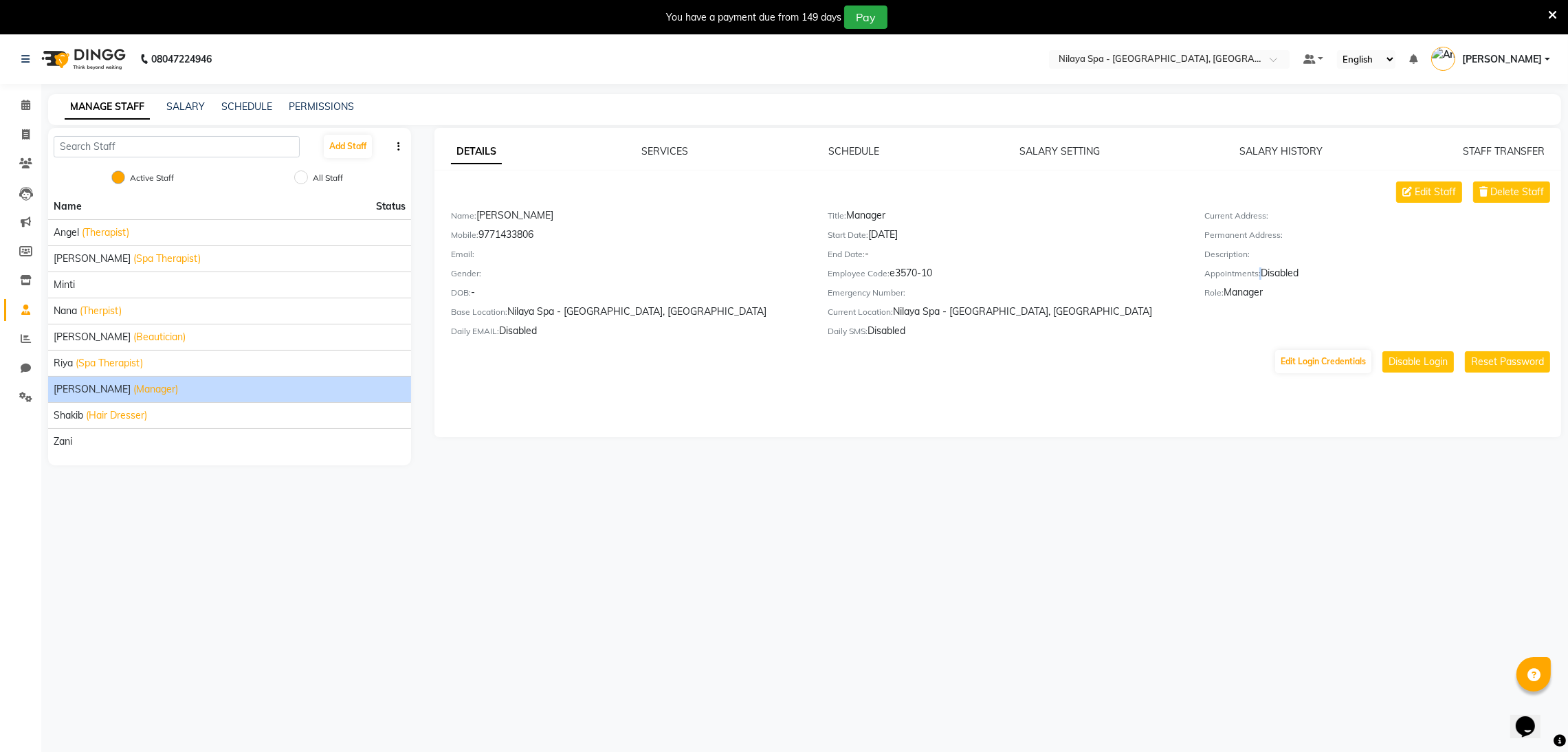
click at [1216, 290] on div "Current Address: Permanent Address: Description: Appointments: Disabled Role: M…" at bounding box center [1383, 275] width 376 height 135
click at [857, 347] on div "Edit Staff Delete Staff Name: [PERSON_NAME] Mobile: [PHONE_NUMBER] Email: Gende…" at bounding box center [997, 278] width 1127 height 193
drag, startPoint x: 944, startPoint y: 323, endPoint x: 798, endPoint y: 333, distance: 146.3
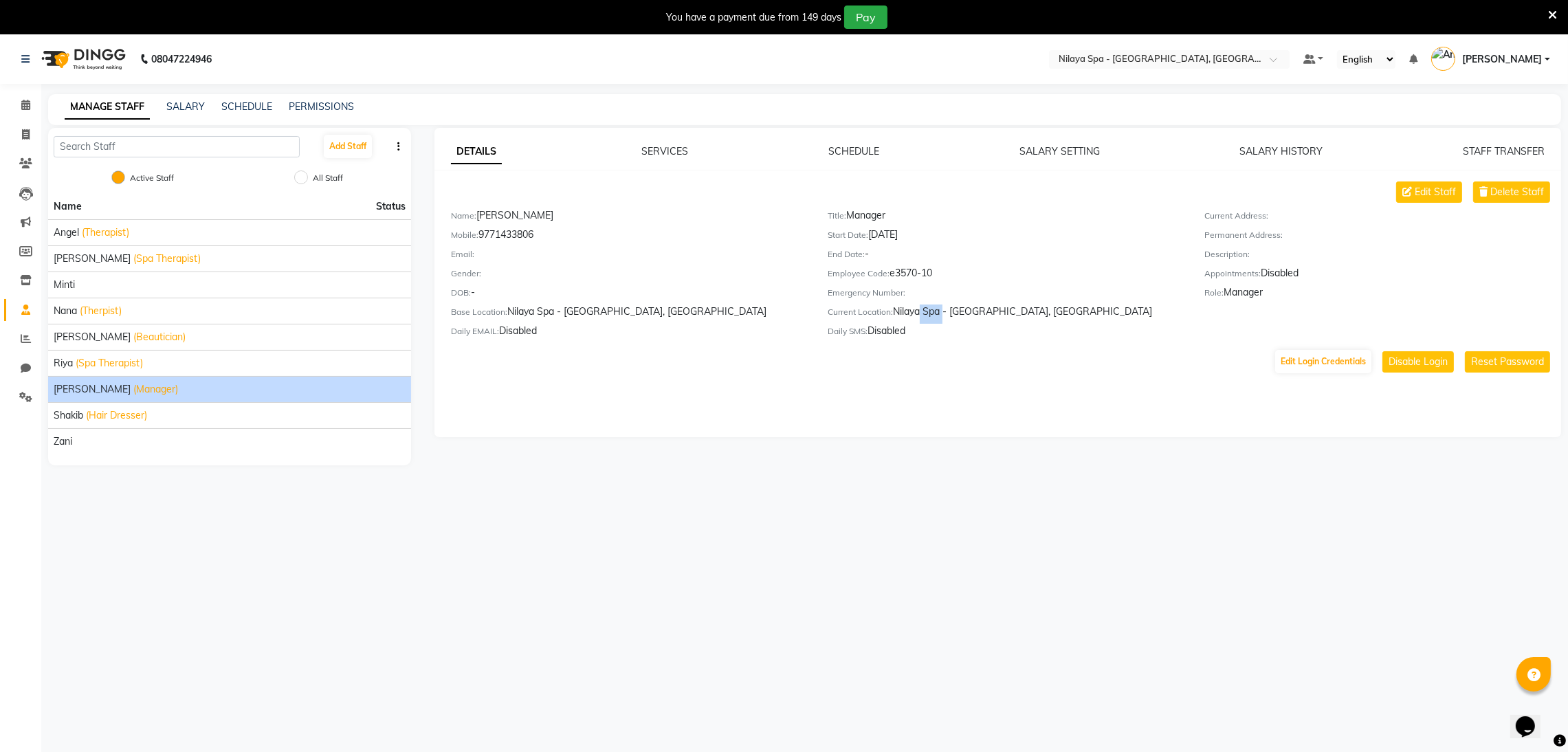
click at [917, 323] on div "Current Location: [GEOGRAPHIC_DATA] - [GEOGRAPHIC_DATA], [GEOGRAPHIC_DATA]" at bounding box center [1005, 314] width 356 height 19
click at [621, 346] on div "Edit Staff Delete Staff Name: [PERSON_NAME] Mobile: [PHONE_NUMBER] Email: Gende…" at bounding box center [997, 278] width 1127 height 193
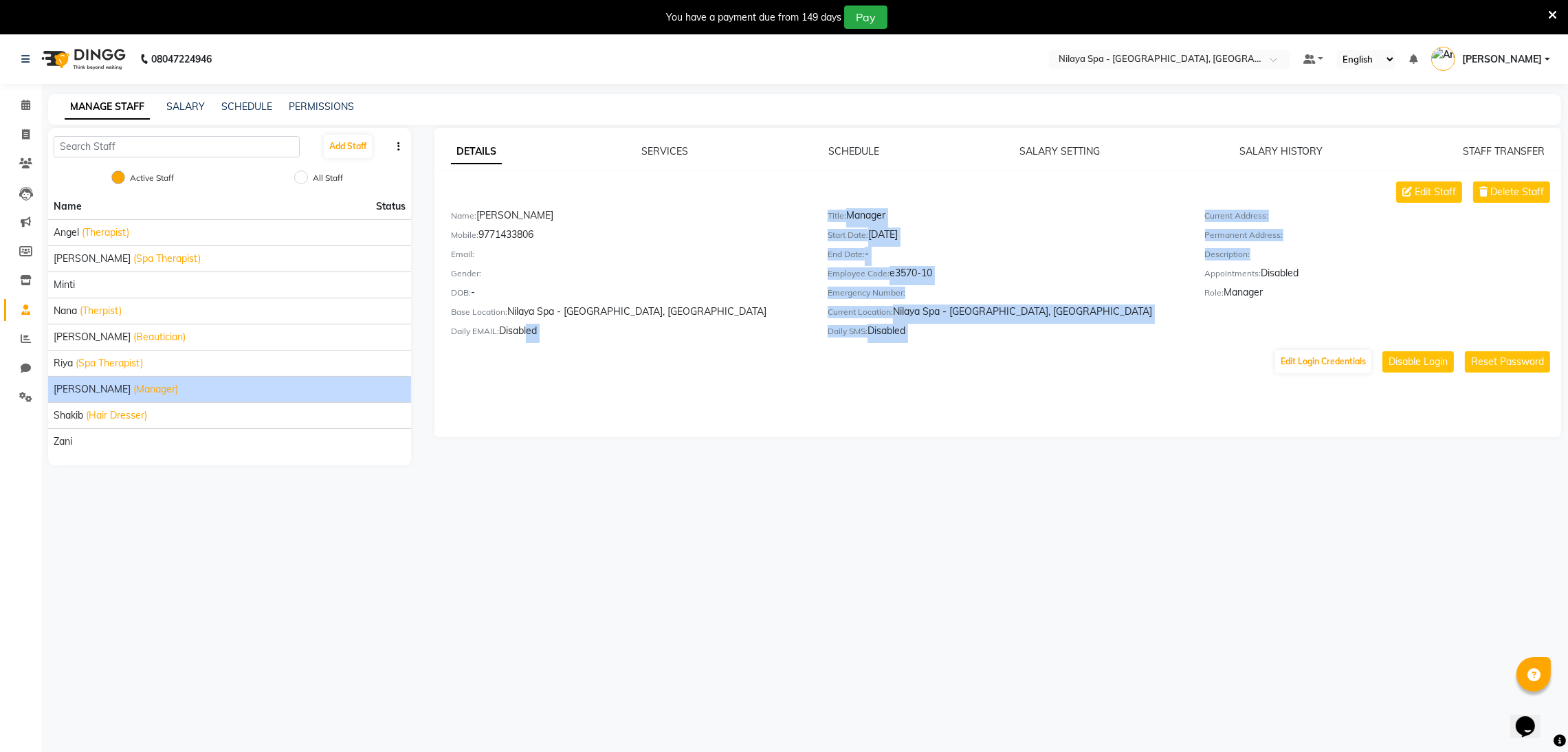
drag, startPoint x: 529, startPoint y: 325, endPoint x: 1261, endPoint y: 266, distance: 734.4
click at [1241, 264] on div "Name: [PERSON_NAME] Mobile: [PHONE_NUMBER] Email: Gender: DOB: - Base Location:…" at bounding box center [1005, 275] width 1131 height 135
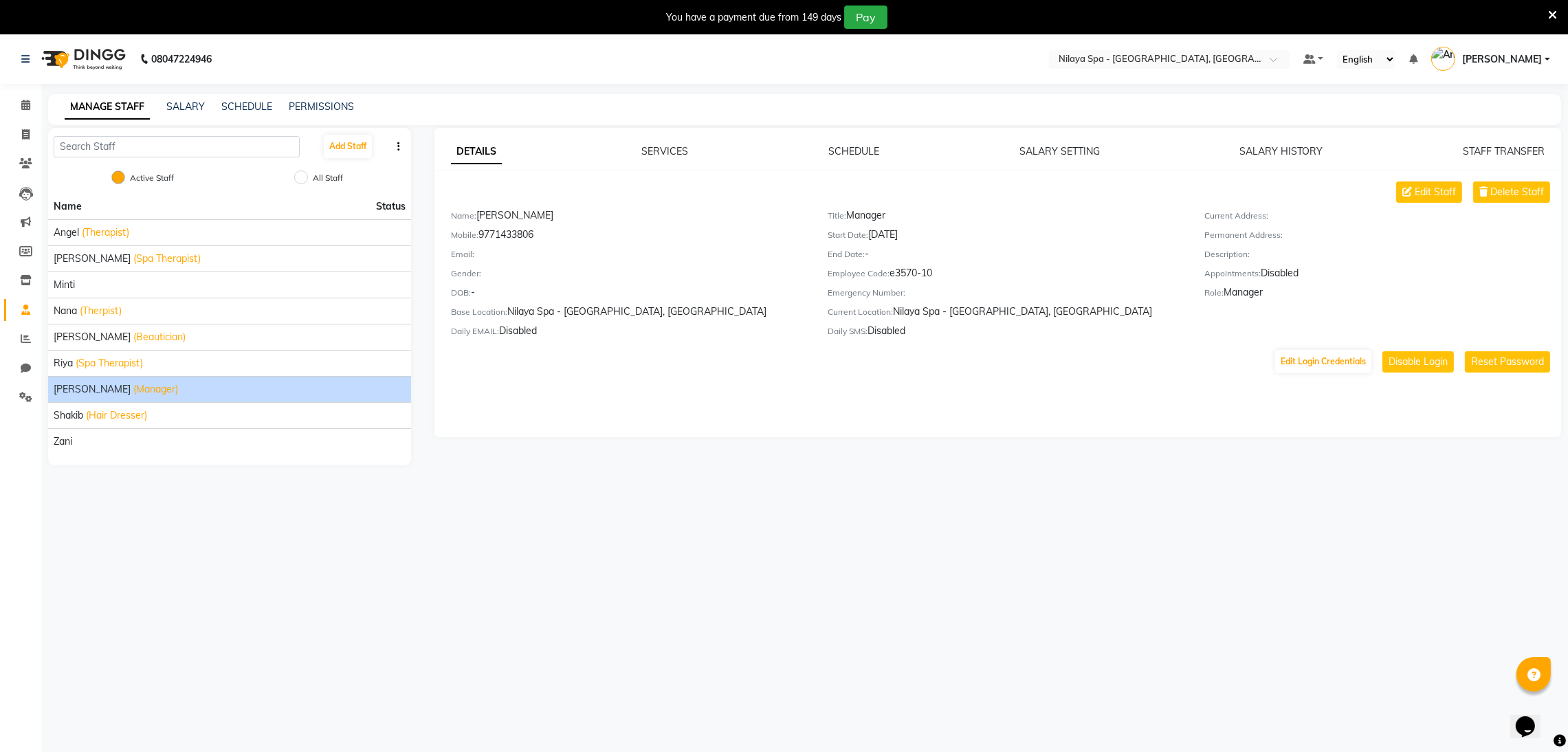
click at [1306, 273] on div "Appointments: Disabled" at bounding box center [1383, 275] width 356 height 19
click at [1291, 273] on div "Appointments: Disabled" at bounding box center [1383, 275] width 356 height 19
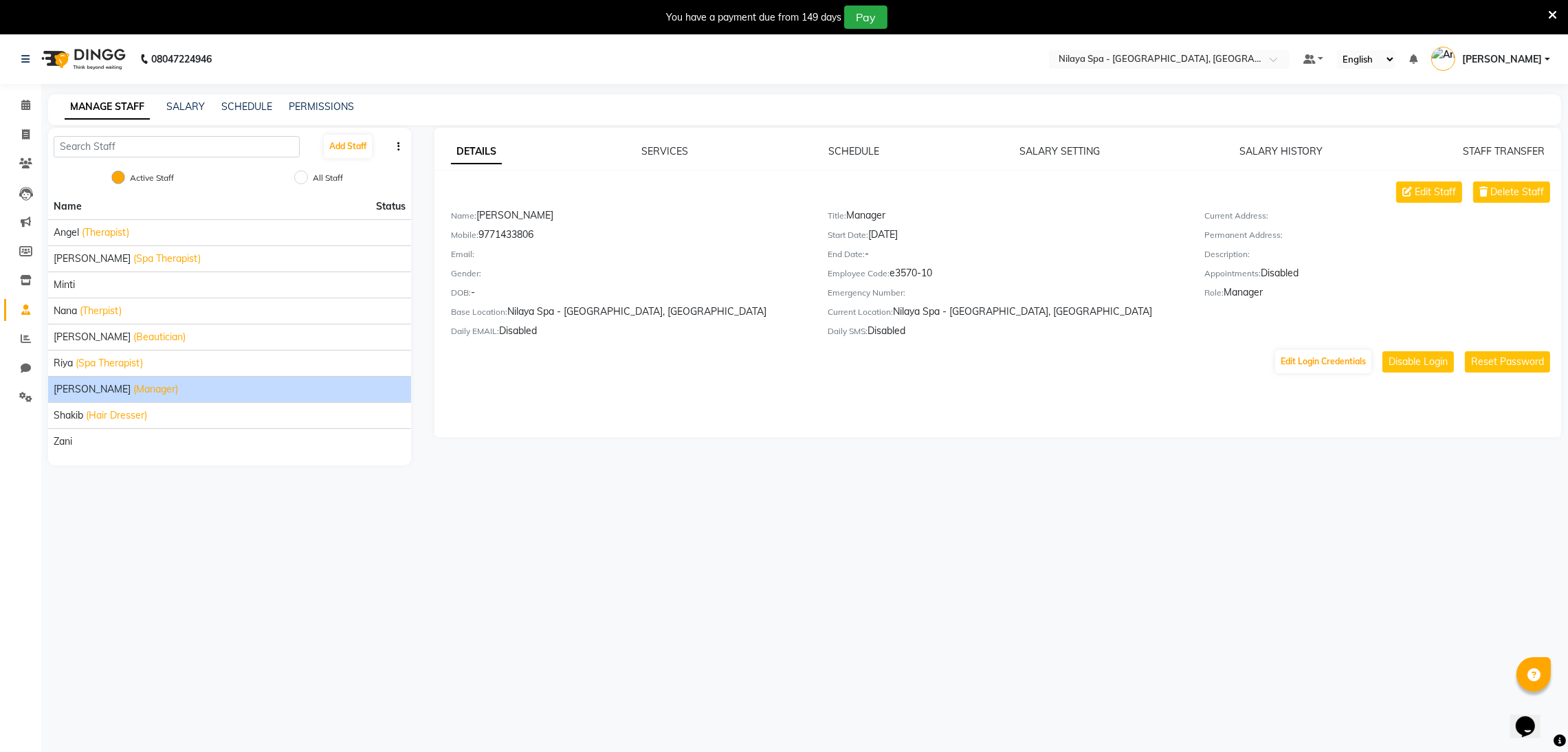
click at [889, 216] on div "Title: Manager" at bounding box center [1005, 218] width 356 height 19
click at [521, 235] on div "Mobile: [PHONE_NUMBER]" at bounding box center [629, 237] width 356 height 19
copy div "9771433806"
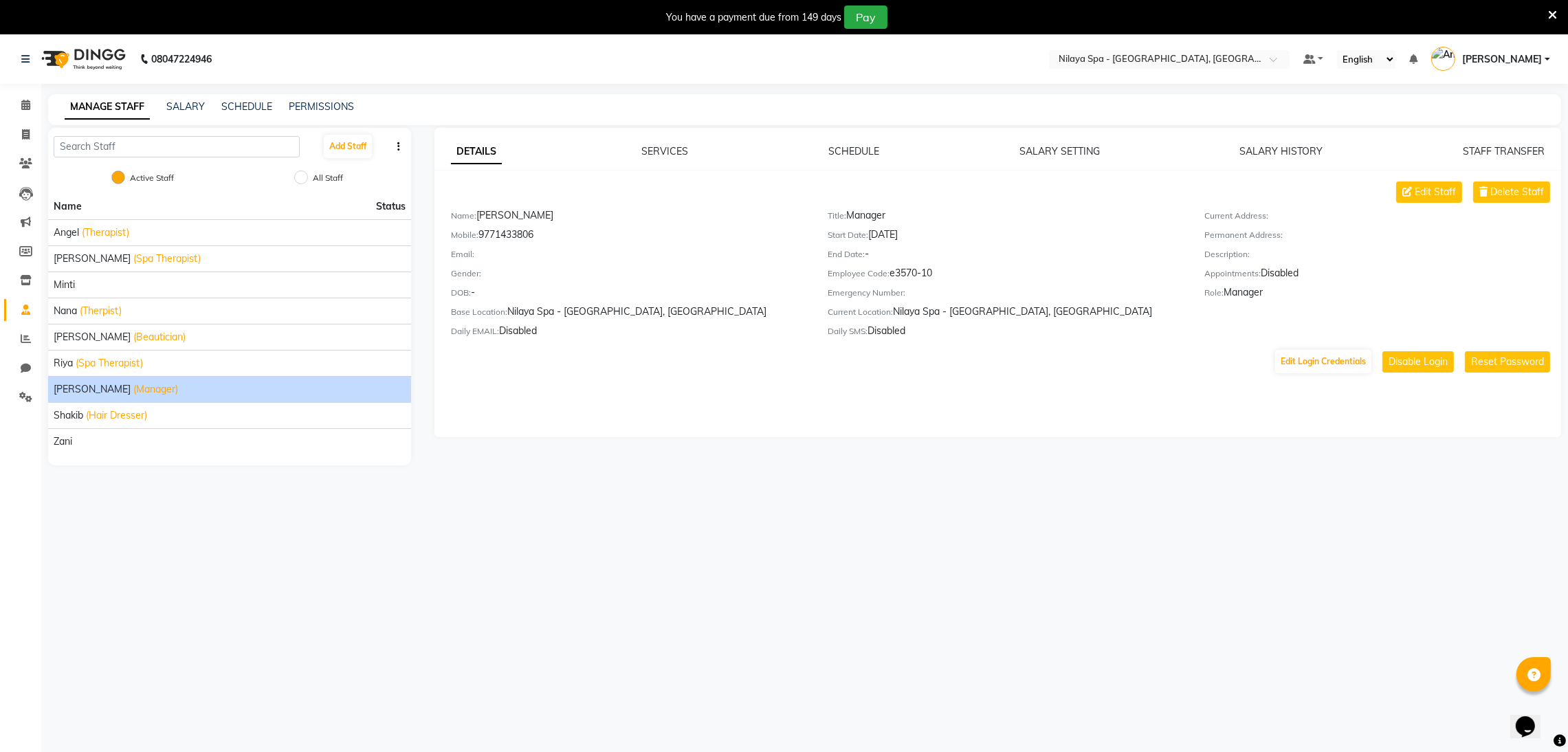
click at [1503, 63] on span "[PERSON_NAME]" at bounding box center [1502, 59] width 80 height 14
click at [1471, 138] on link "Sign out" at bounding box center [1479, 133] width 126 height 21
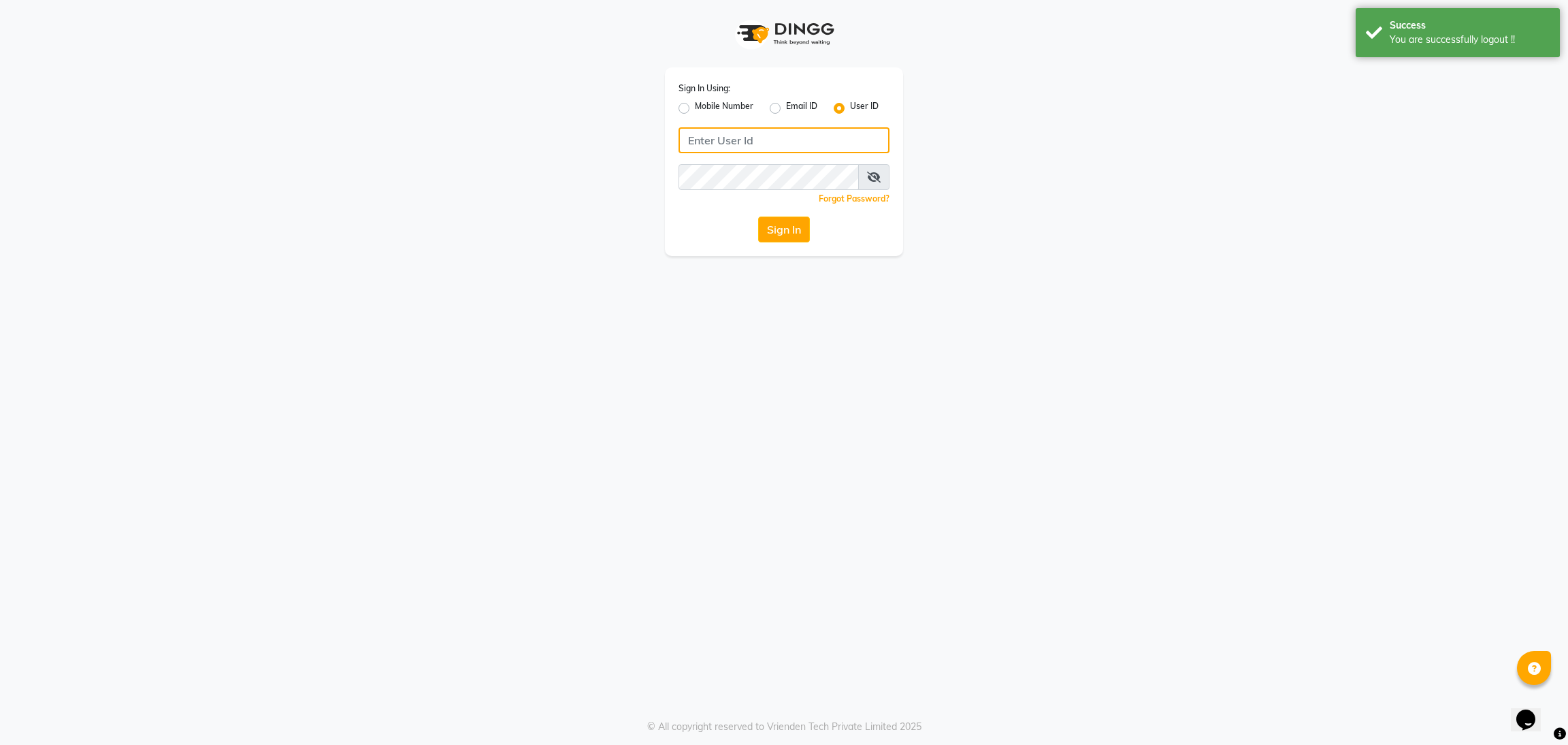
type input "9311217637"
click at [695, 110] on label "Mobile Number" at bounding box center [723, 108] width 59 height 17
click at [695, 109] on input "Mobile Number" at bounding box center [699, 104] width 9 height 9
radio input "true"
radio input "false"
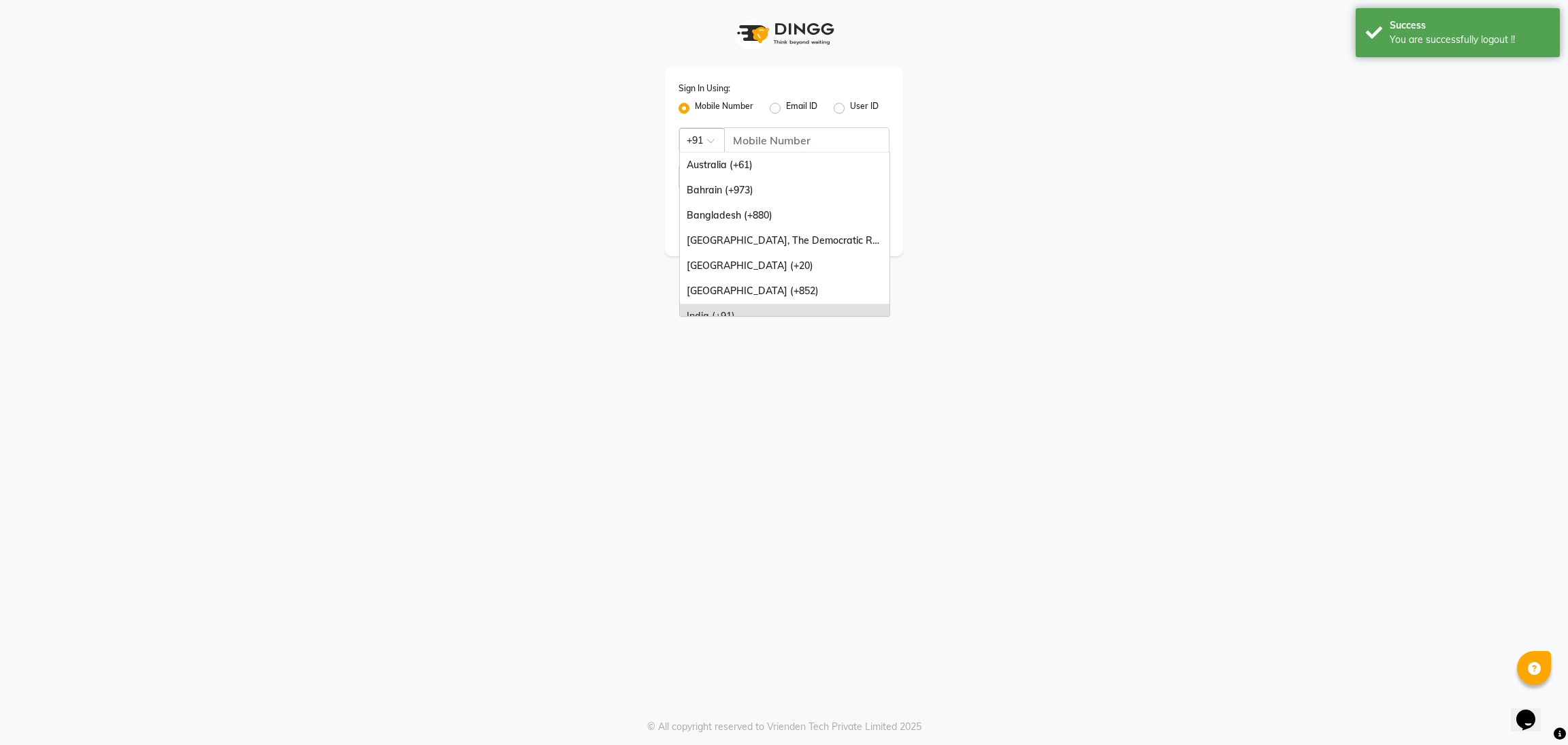
click at [722, 135] on div at bounding box center [702, 140] width 44 height 14
click at [749, 137] on input "Username" at bounding box center [807, 140] width 166 height 25
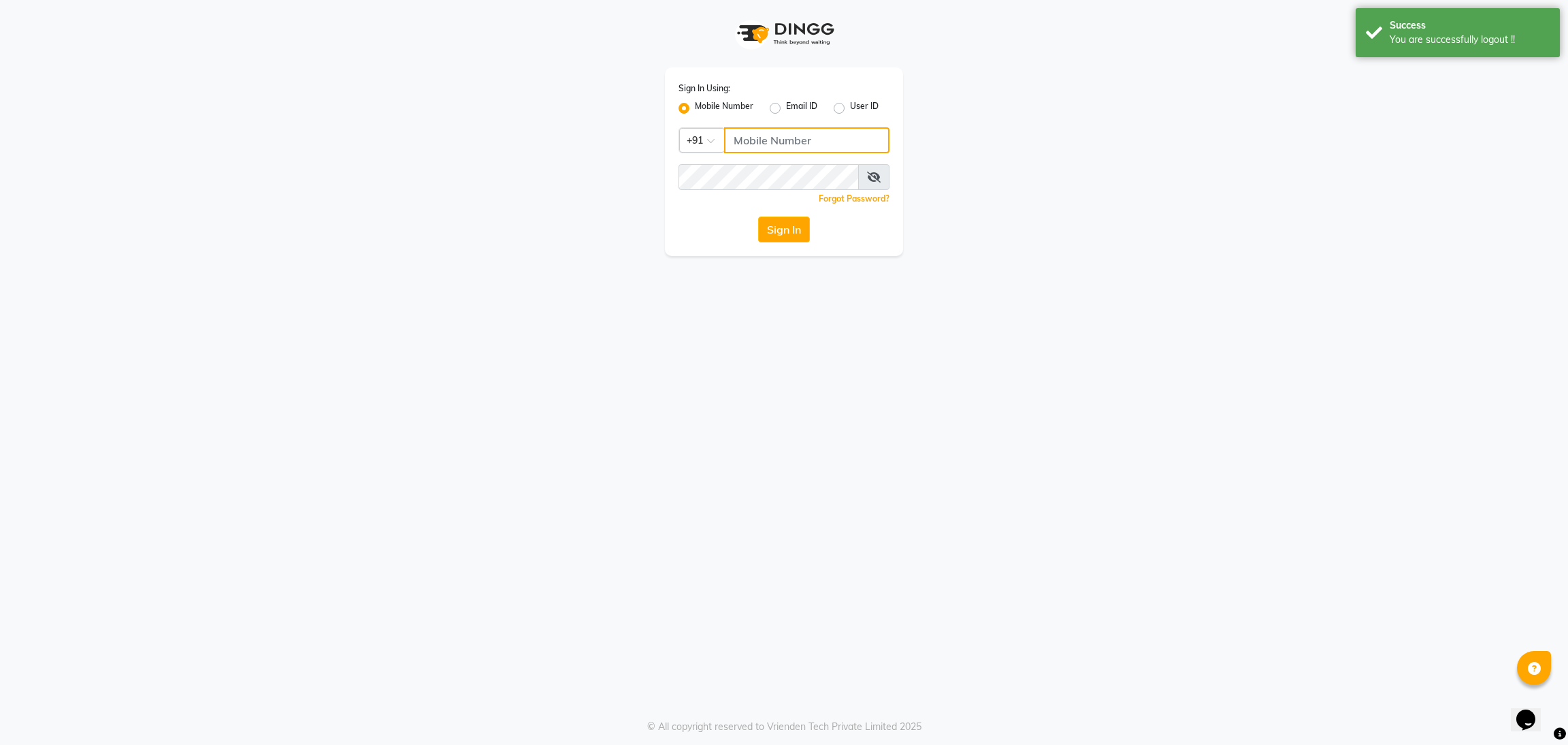
paste input "9771433806"
type input "9771433806"
click at [759, 217] on button "Sign In" at bounding box center [784, 229] width 52 height 25
